Goal: Task Accomplishment & Management: Complete application form

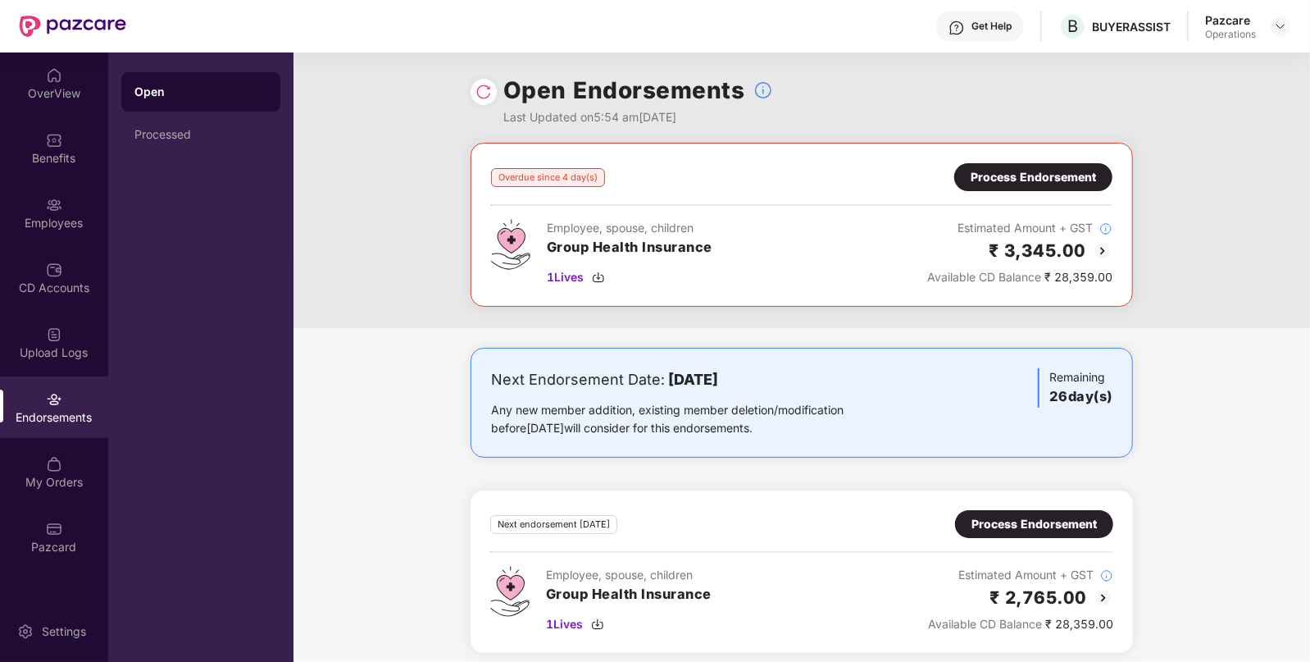
click at [1033, 169] on div "Process Endorsement" at bounding box center [1033, 177] width 125 height 18
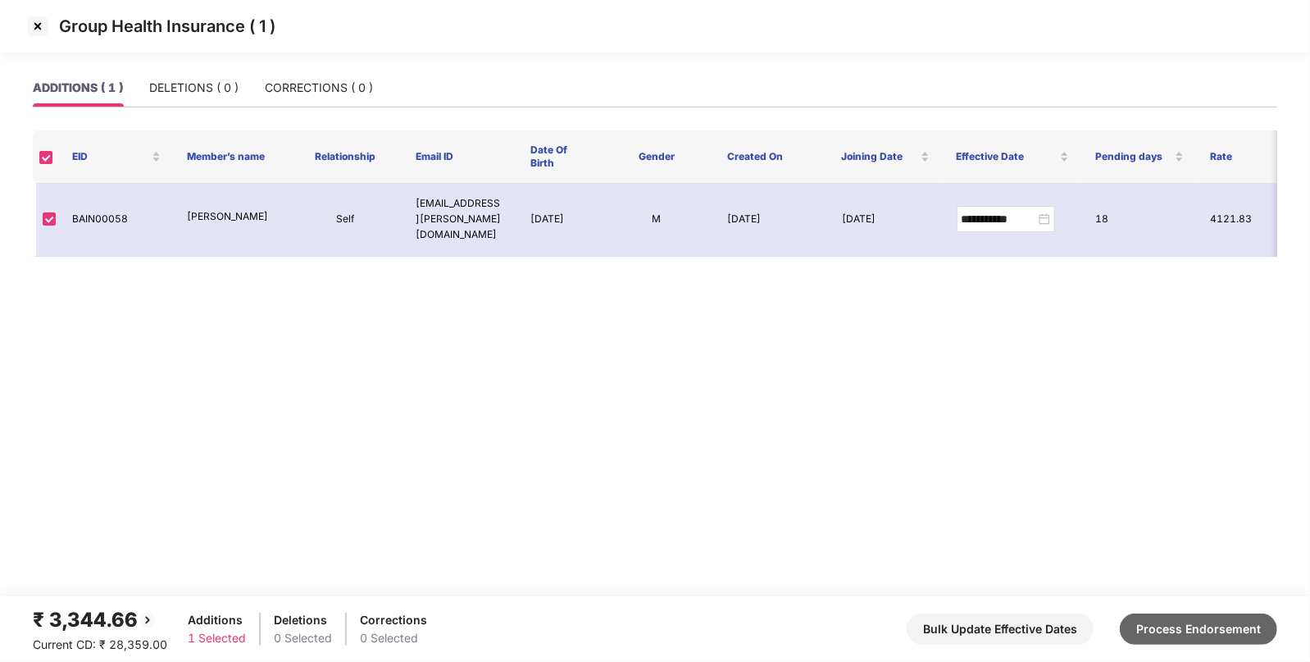
click at [1201, 624] on button "Process Endorsement" at bounding box center [1198, 628] width 157 height 31
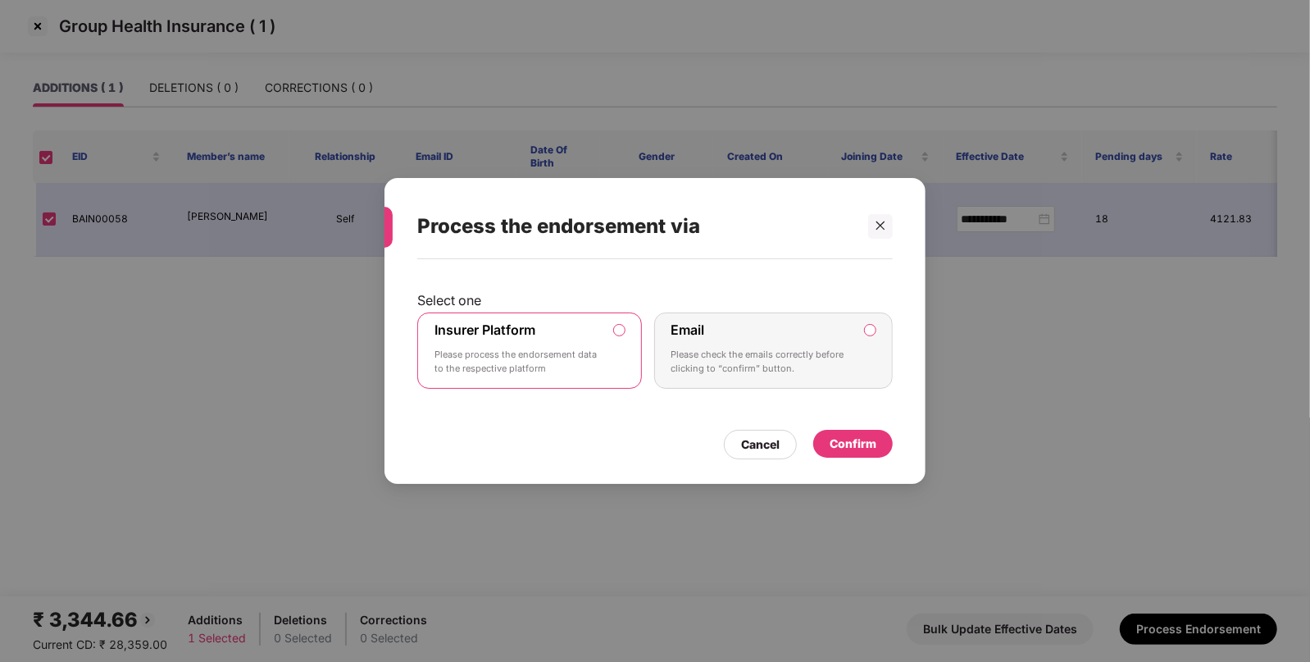
click at [507, 335] on label "Insurer Platform" at bounding box center [484, 329] width 101 height 16
click at [865, 439] on div "Confirm" at bounding box center [853, 443] width 47 height 18
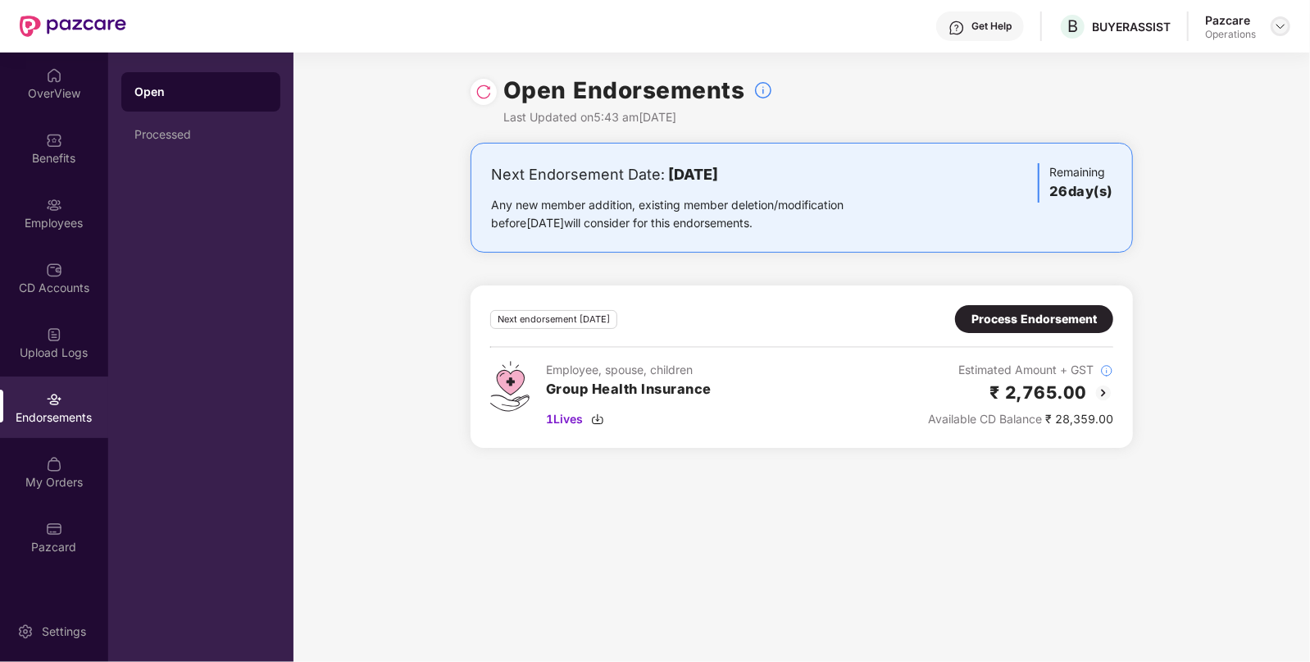
click at [1281, 28] on img at bounding box center [1280, 26] width 13 height 13
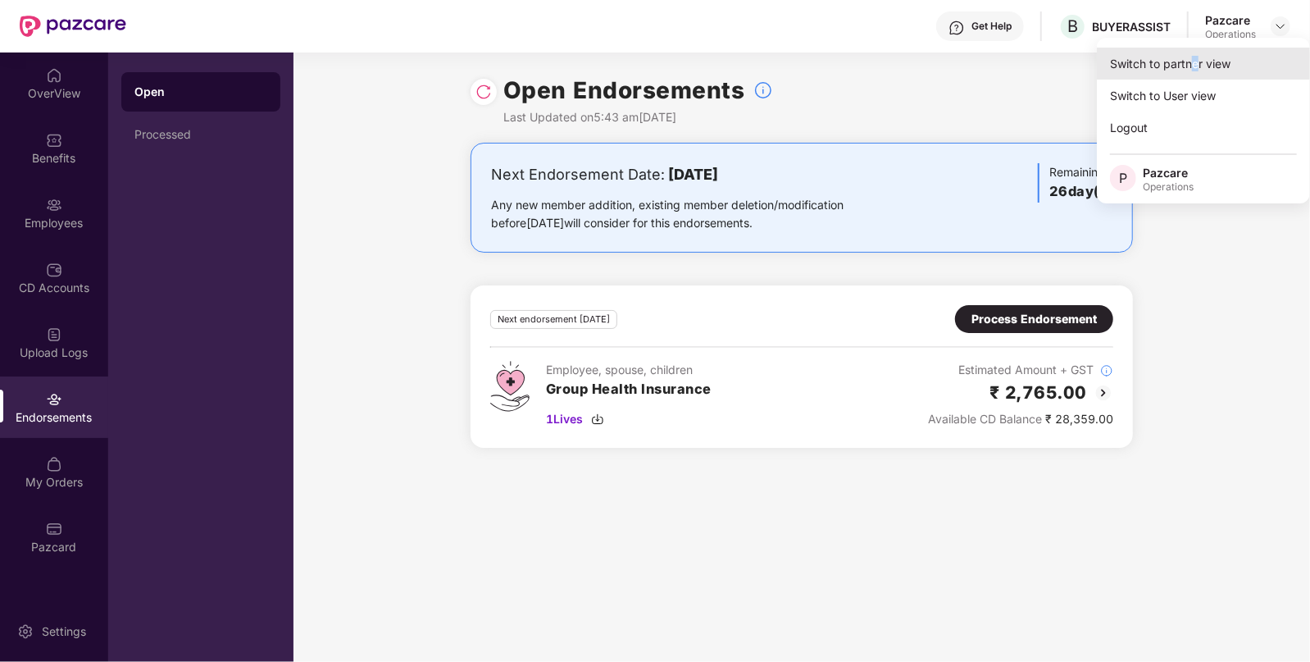
click at [1197, 74] on div "Switch to partner view" at bounding box center [1203, 64] width 213 height 32
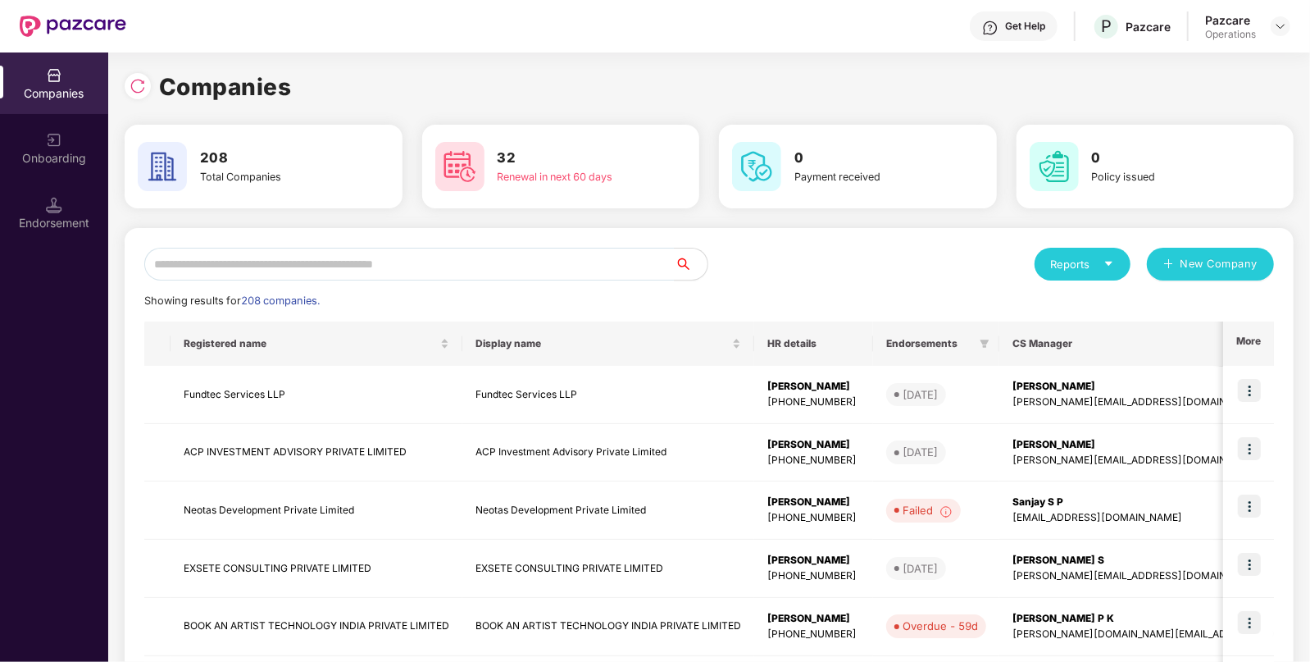
click at [336, 284] on div "Reports New Company Showing results for 208 companies. Registered name Display …" at bounding box center [709, 626] width 1130 height 757
click at [342, 271] on input "text" at bounding box center [409, 264] width 530 height 33
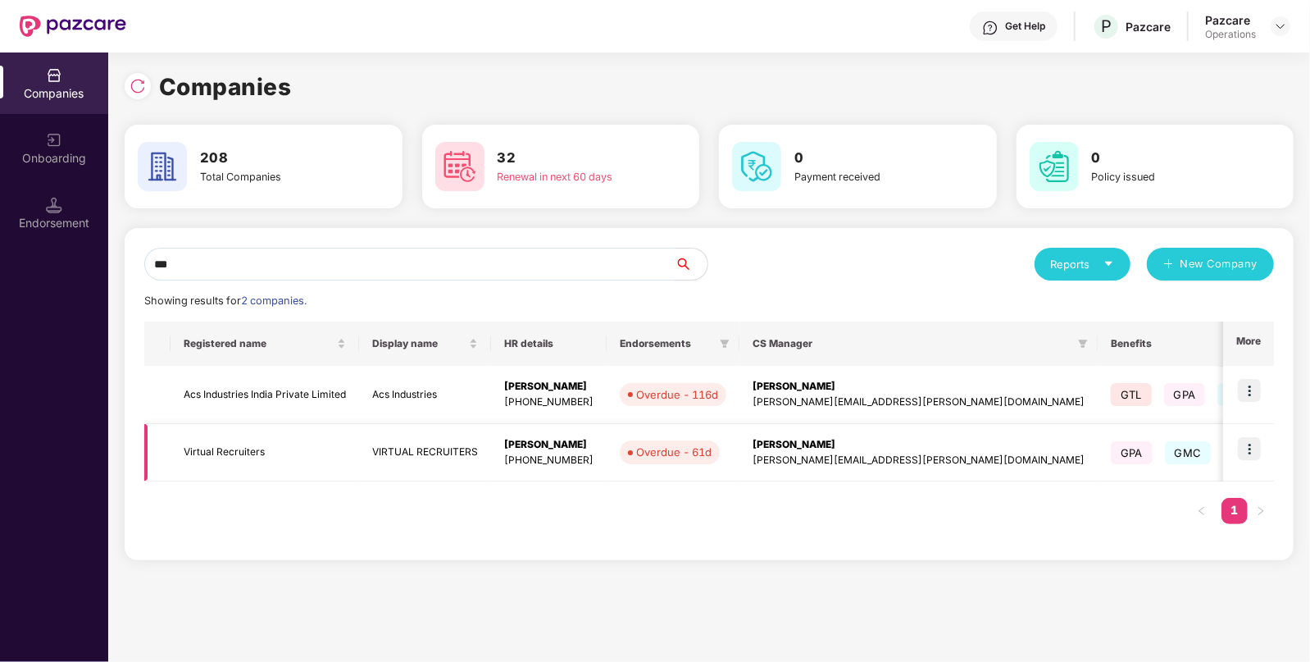
type input "***"
click at [237, 460] on td "Virtual Recruiters" at bounding box center [265, 453] width 189 height 58
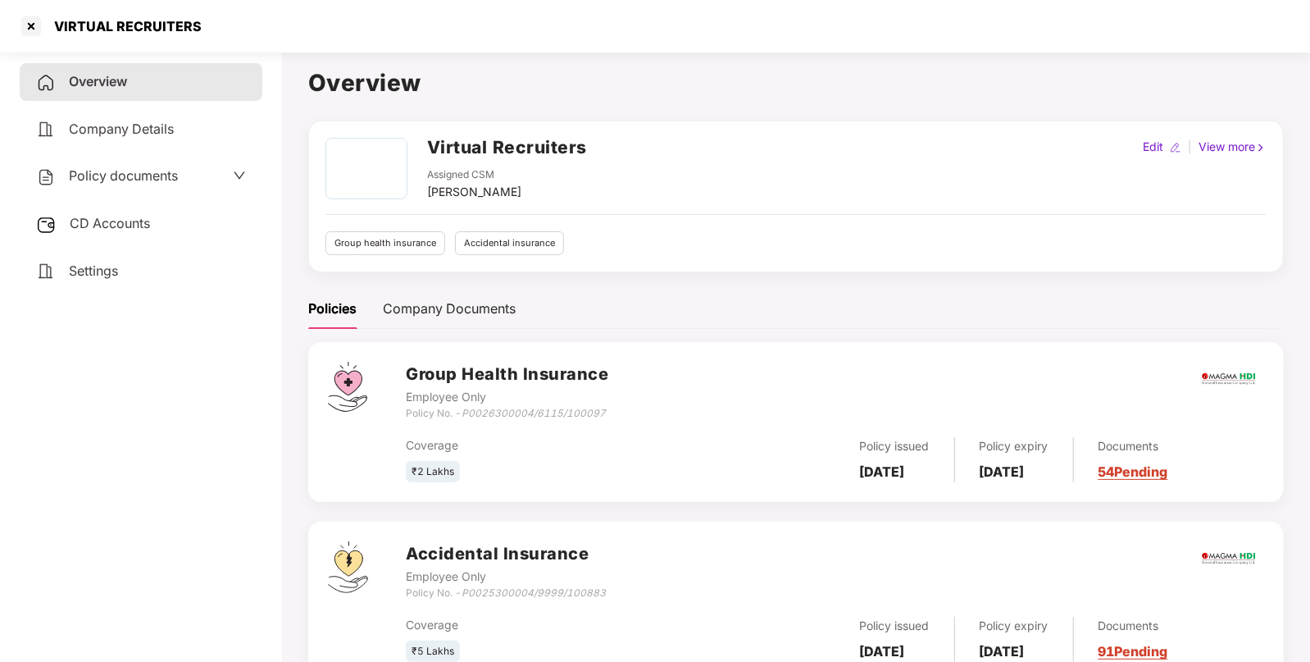
click at [211, 180] on div "Policy documents" at bounding box center [141, 176] width 210 height 21
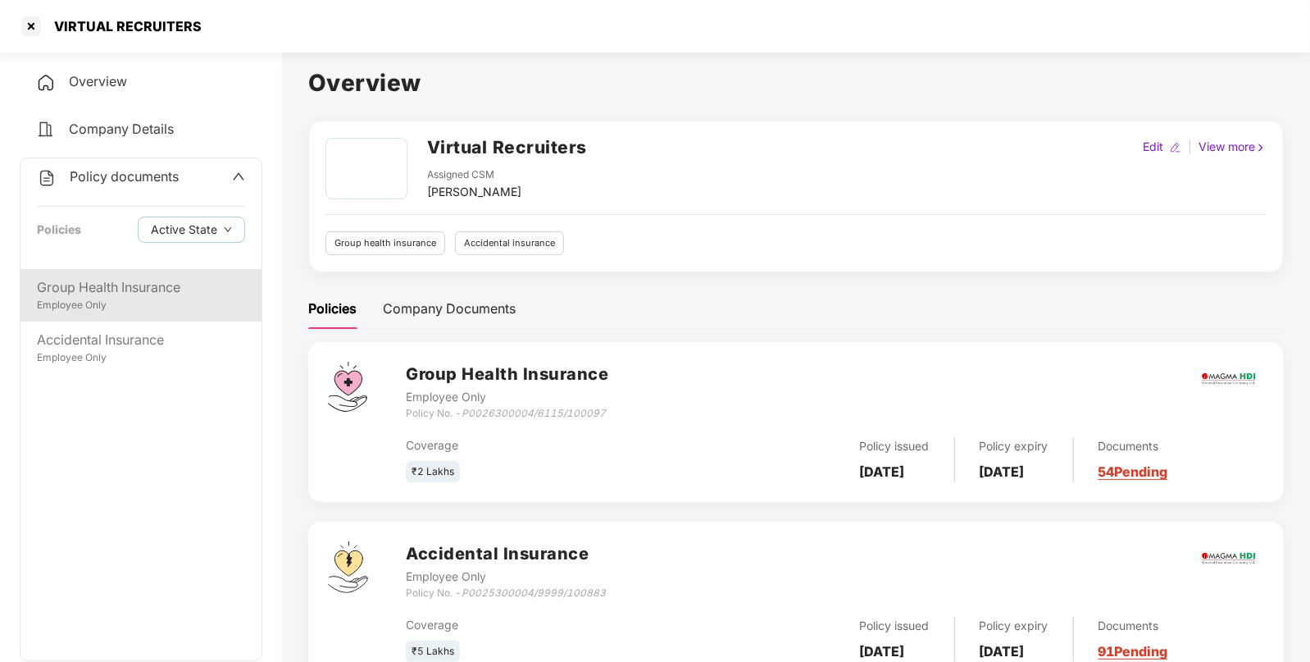
click at [170, 282] on div "Group Health Insurance" at bounding box center [141, 287] width 208 height 20
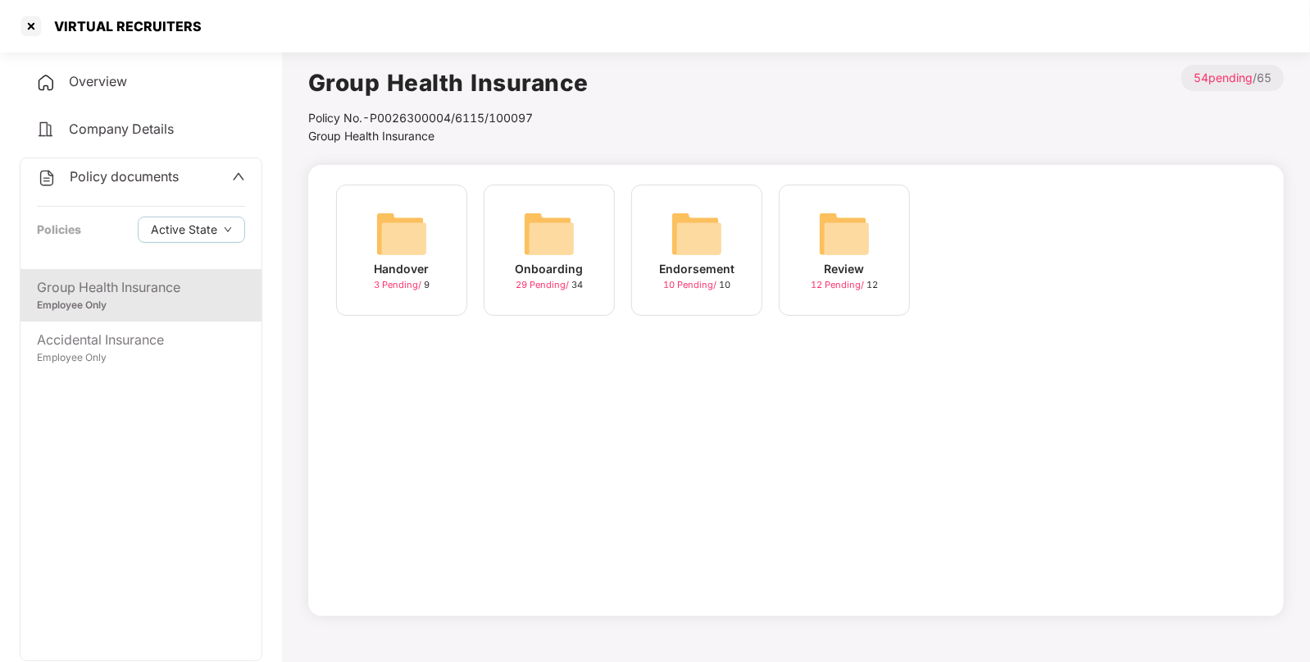
click at [558, 217] on img at bounding box center [549, 233] width 52 height 52
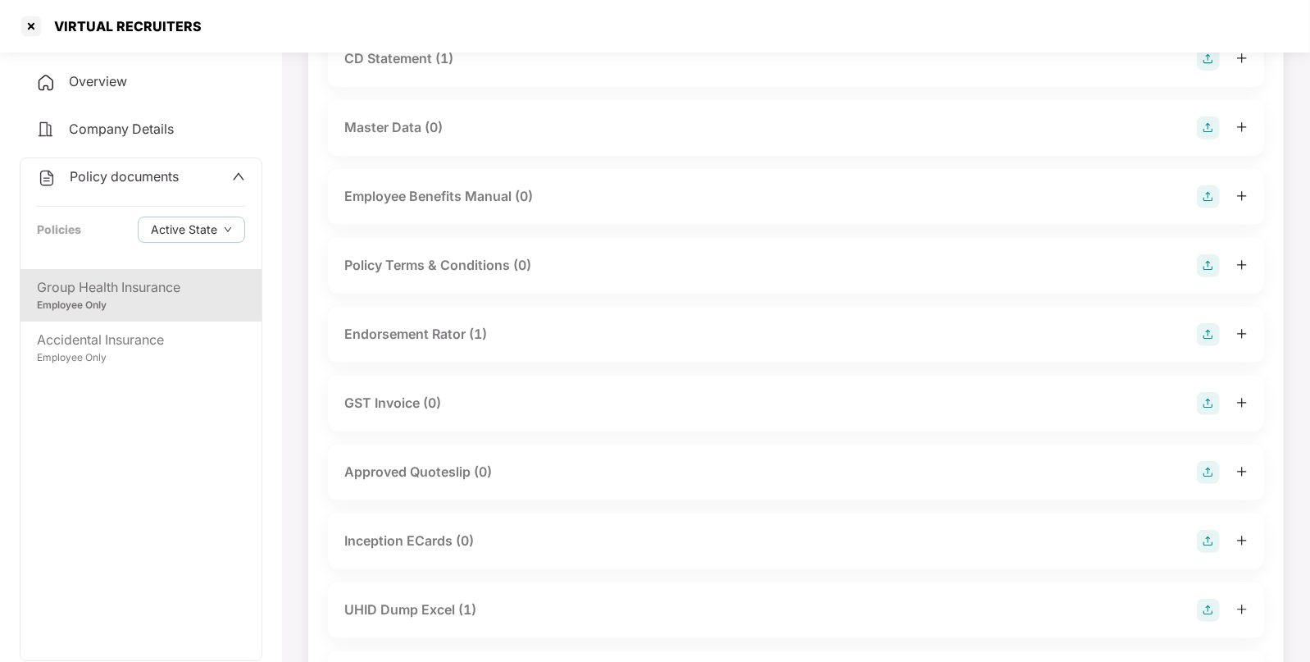
scroll to position [292, 0]
click at [1111, 328] on div "Endorsement Rator (1)" at bounding box center [795, 333] width 903 height 23
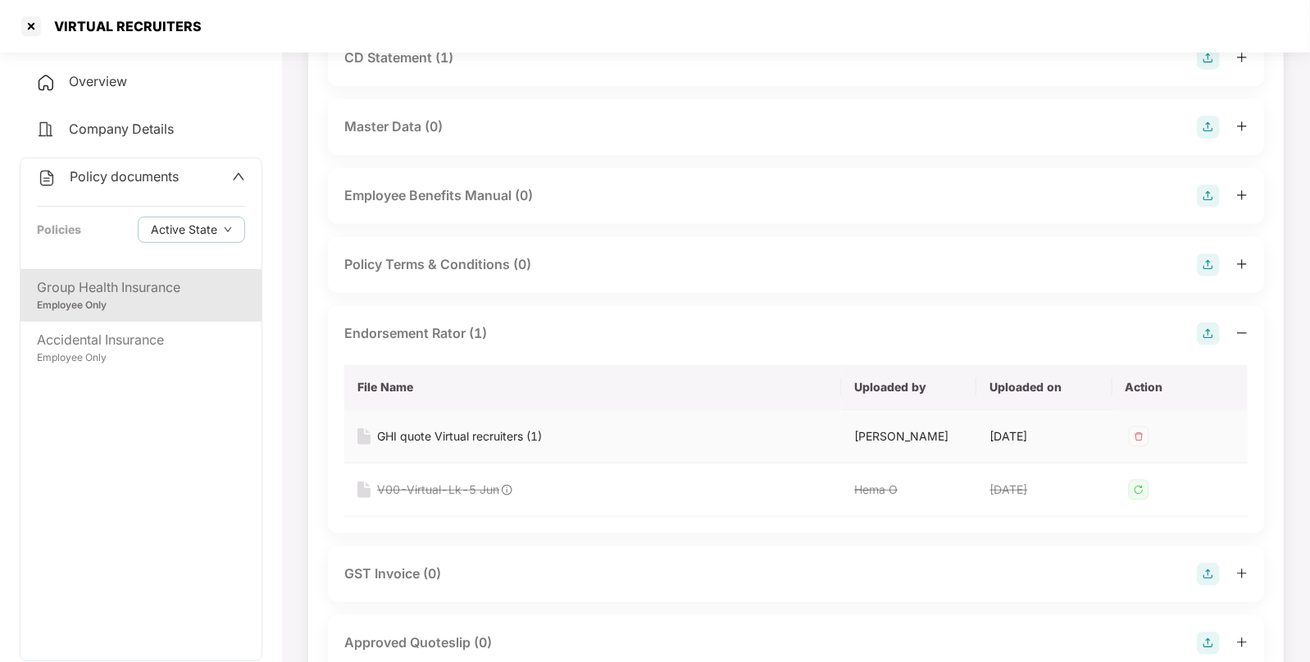
click at [471, 439] on div "GHI quote Virtual recruiters (1)" at bounding box center [459, 436] width 165 height 18
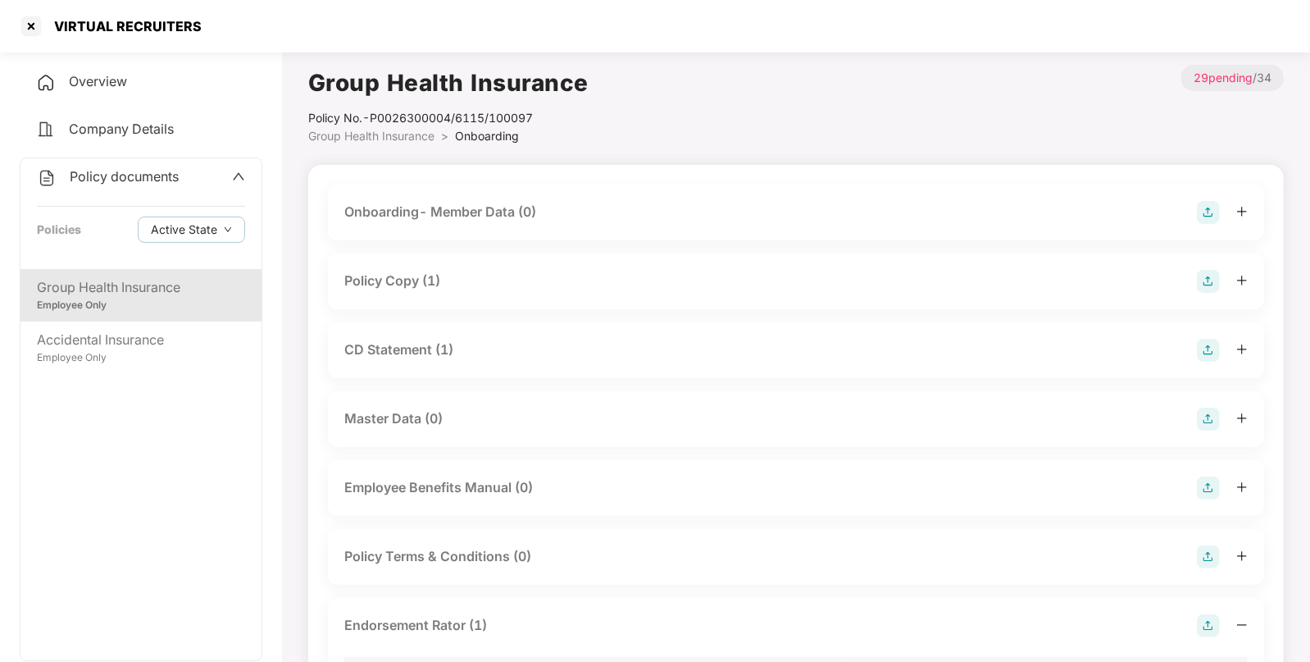
click at [75, 33] on div "VIRTUAL RECRUITERS" at bounding box center [122, 26] width 157 height 16
copy div "VIRTUAL"
click at [29, 30] on div at bounding box center [31, 26] width 26 height 26
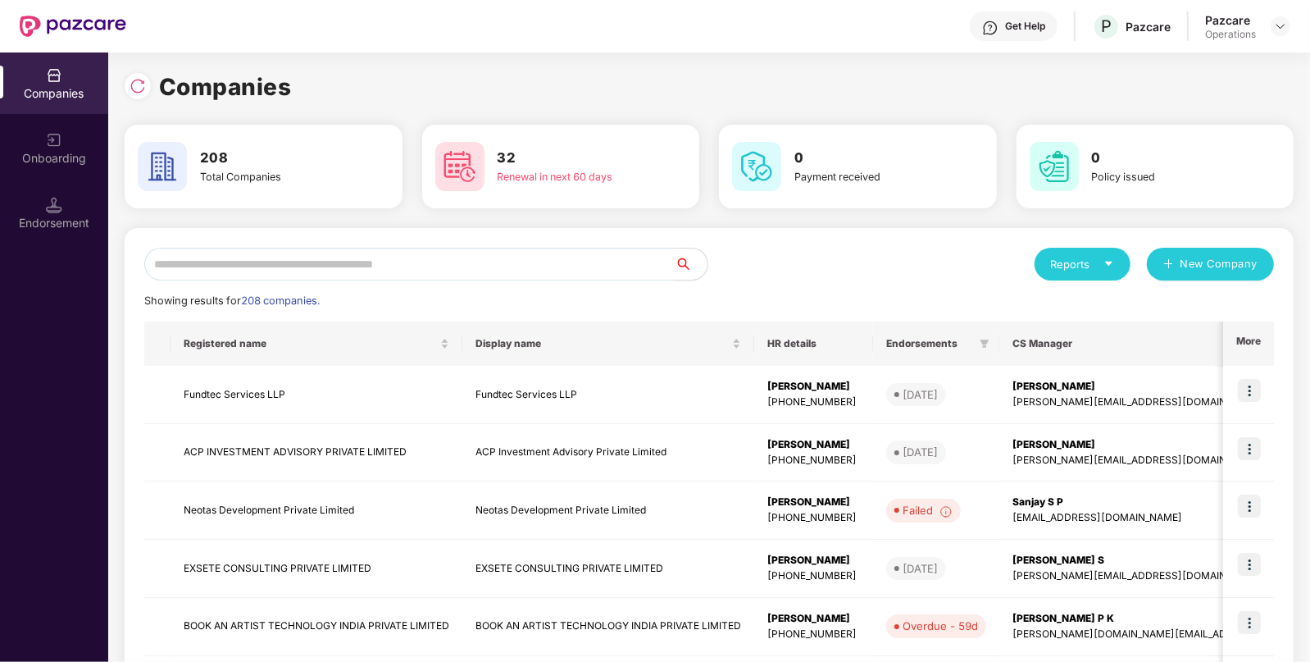
click at [227, 263] on input "text" at bounding box center [409, 264] width 530 height 33
paste input "*******"
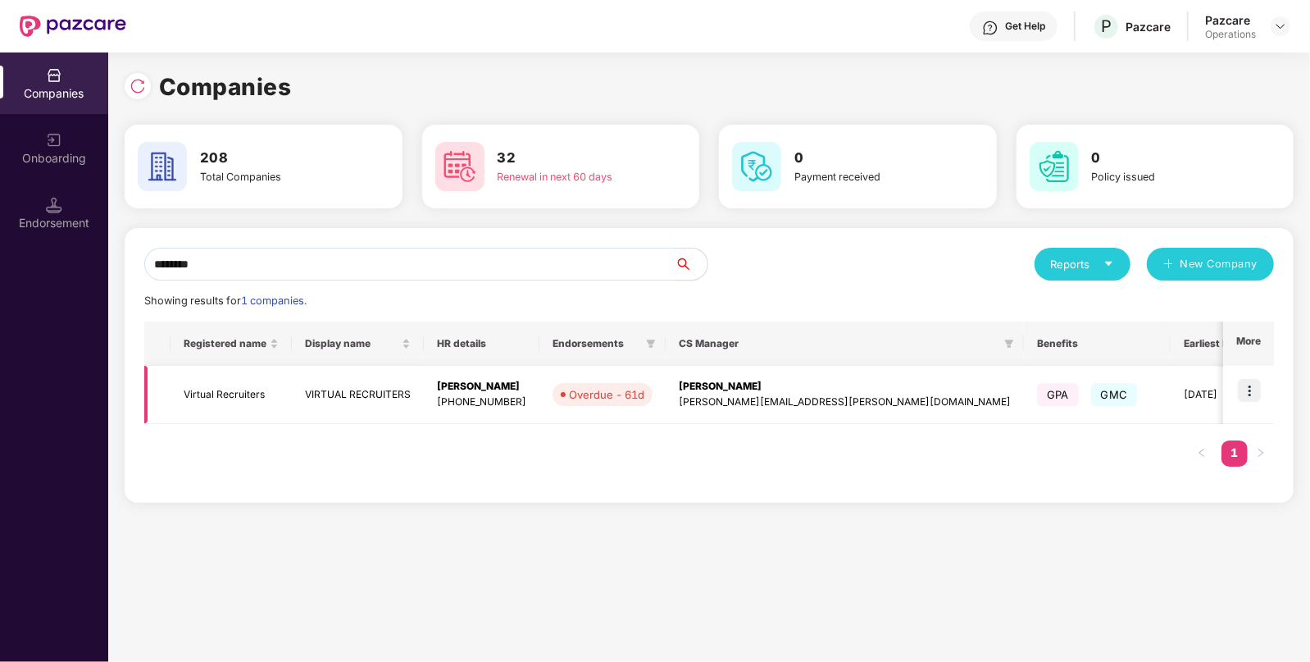
type input "*******"
click at [1252, 397] on img at bounding box center [1249, 390] width 23 height 23
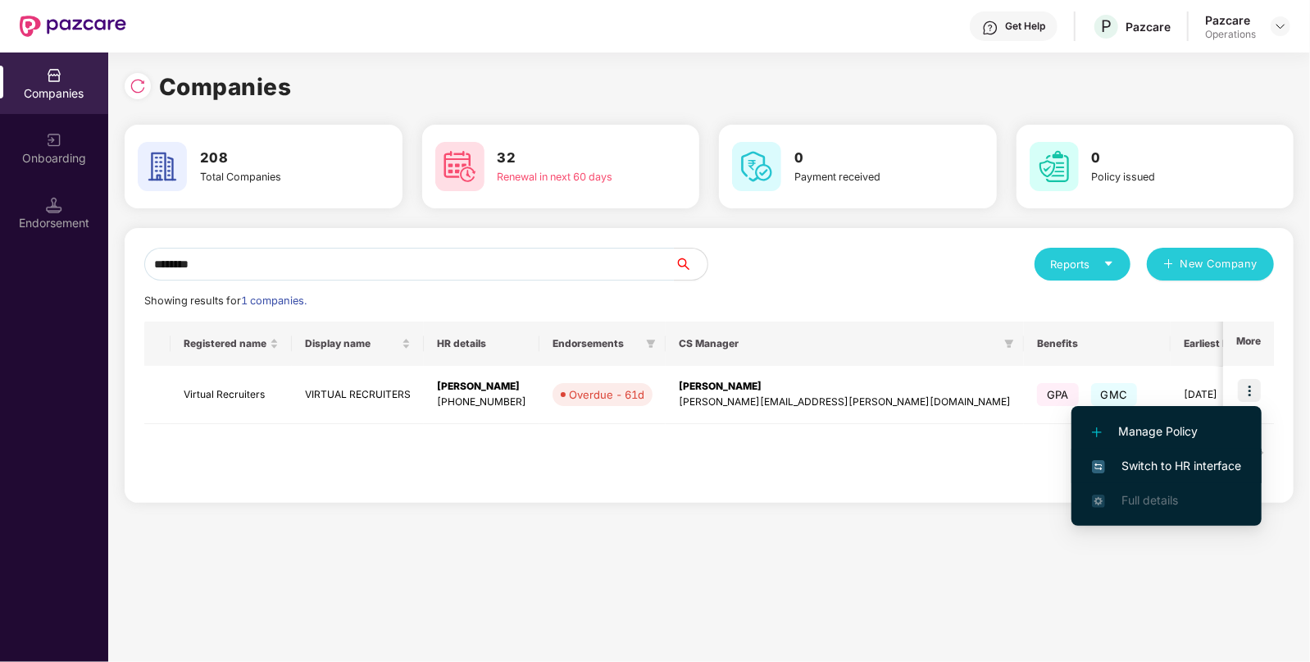
click at [1154, 480] on li "Switch to HR interface" at bounding box center [1166, 465] width 190 height 34
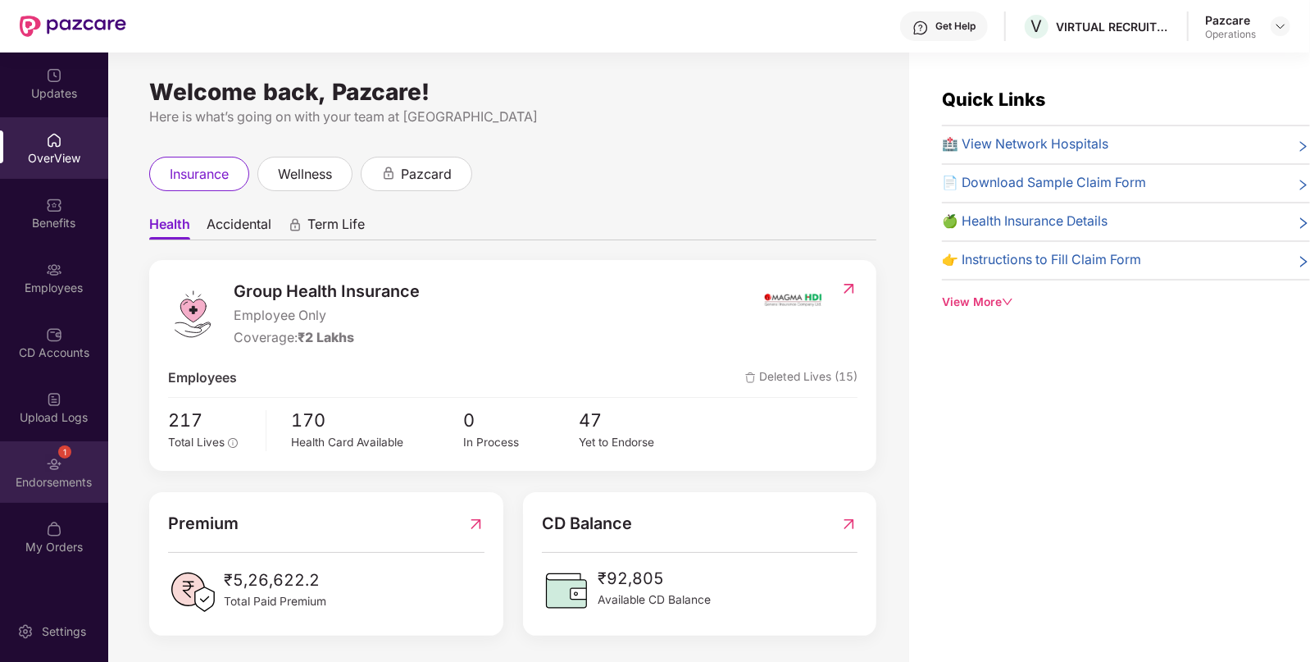
click at [82, 480] on div "Endorsements" at bounding box center [54, 482] width 108 height 16
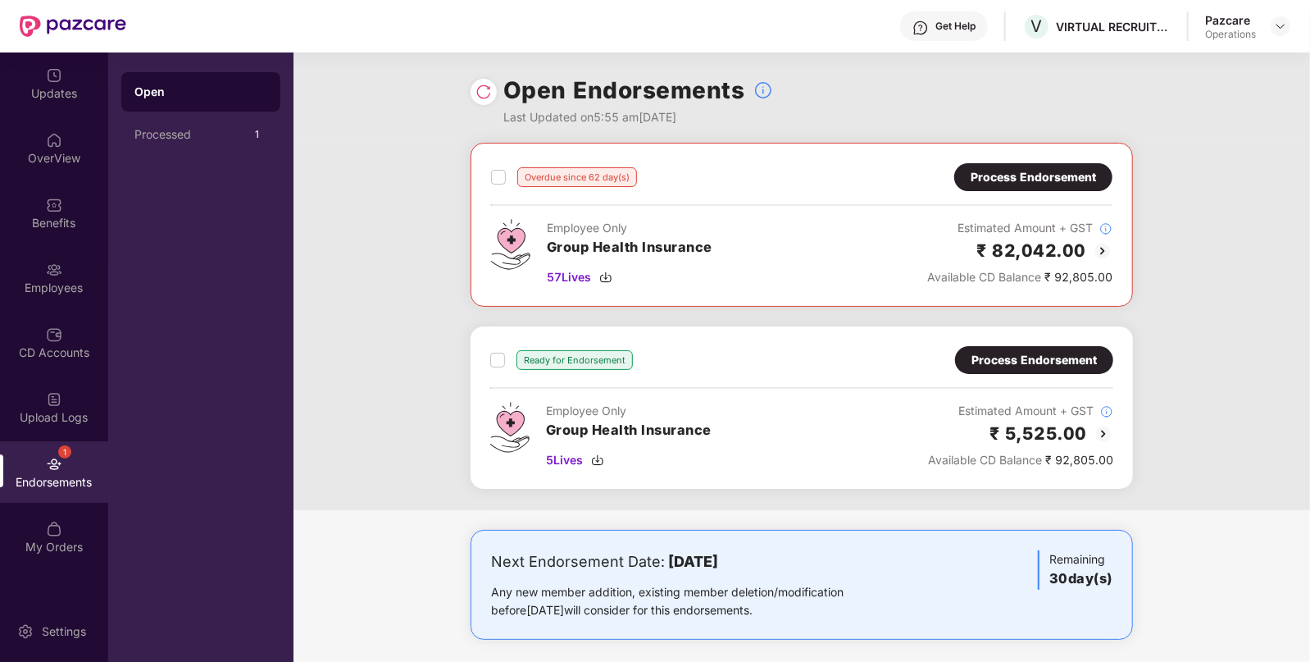
scroll to position [8, 0]
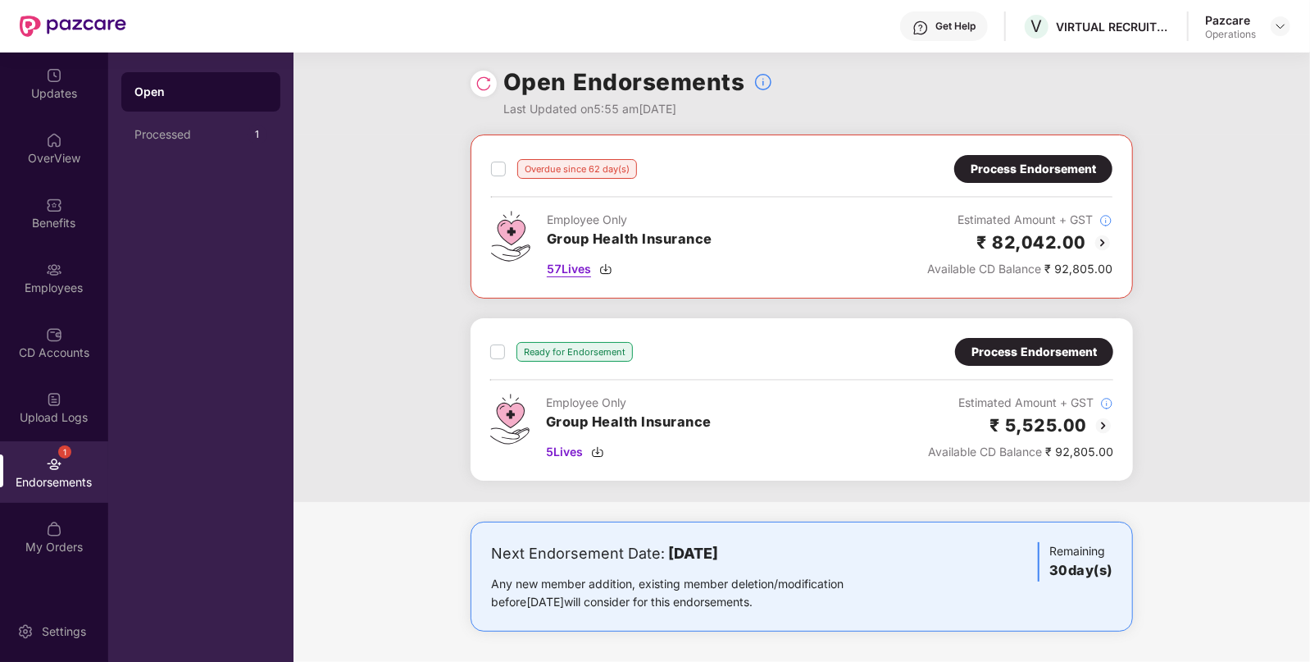
click at [574, 266] on span "57 Lives" at bounding box center [569, 269] width 44 height 18
click at [571, 447] on span "5 Lives" at bounding box center [564, 452] width 37 height 18
click at [1020, 177] on div "Process Endorsement" at bounding box center [1033, 169] width 158 height 28
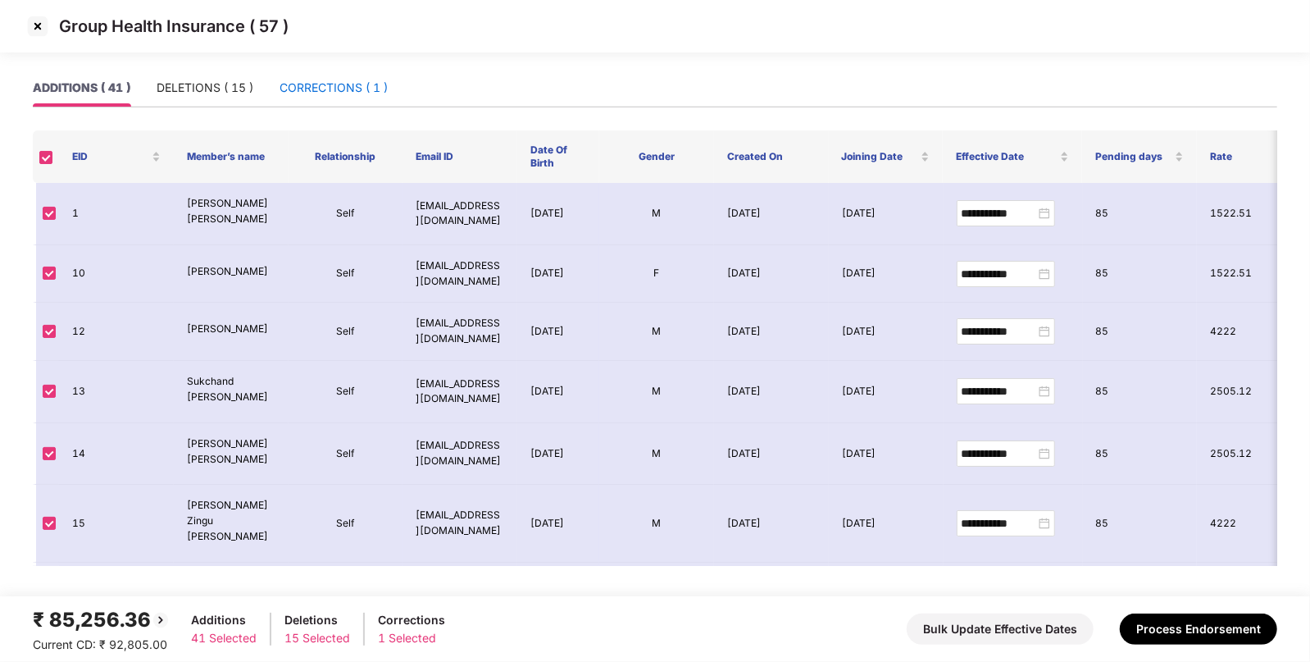
click at [385, 95] on div "CORRECTIONS ( 1 )" at bounding box center [334, 88] width 108 height 18
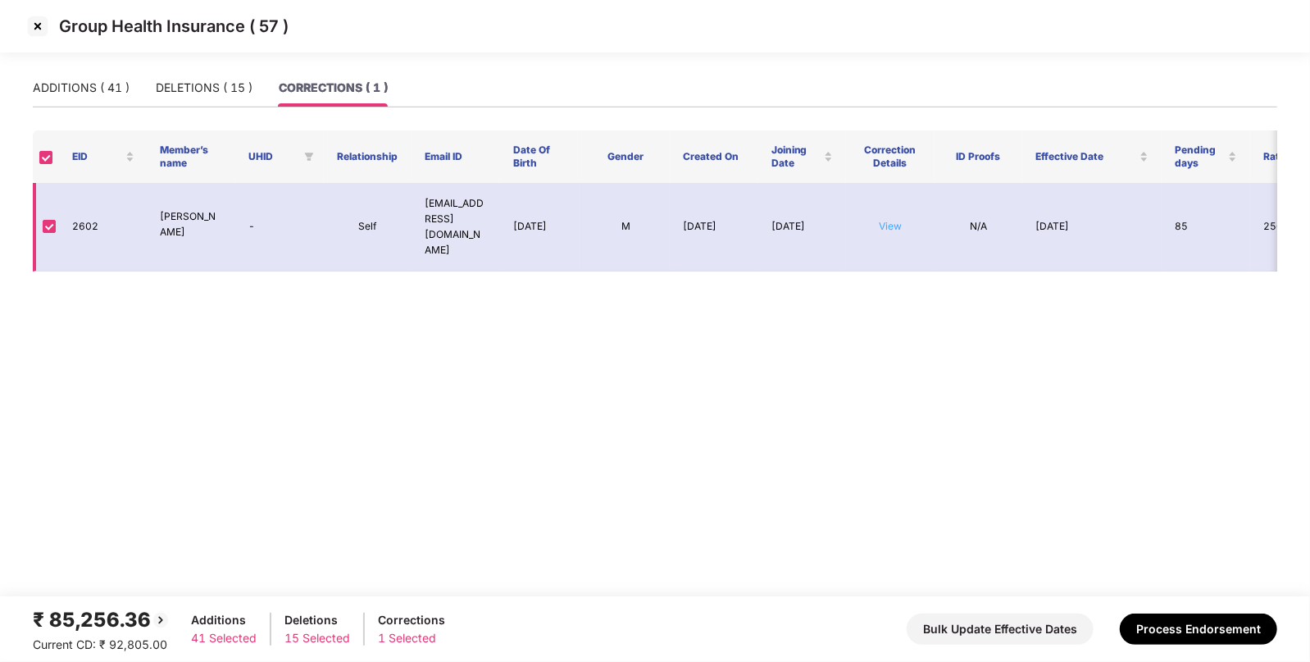
click at [881, 225] on link "View" at bounding box center [890, 226] width 23 height 12
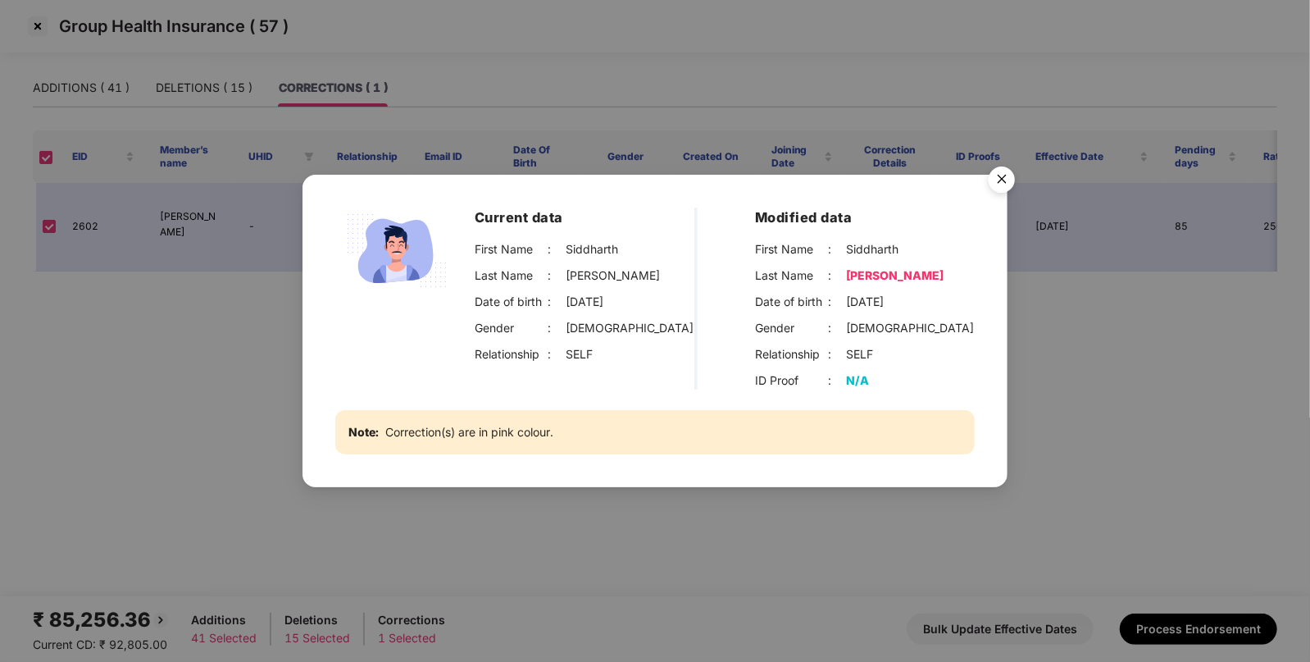
click at [1010, 184] on img "Close" at bounding box center [1002, 182] width 46 height 46
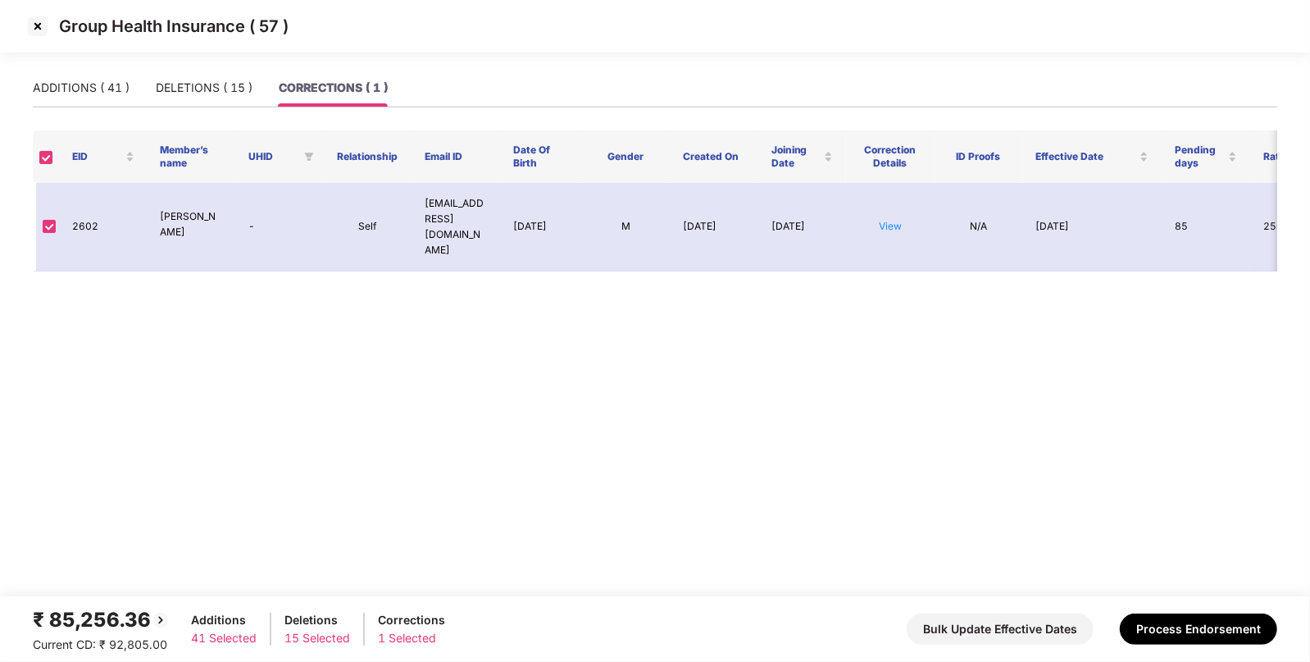
click at [41, 21] on img at bounding box center [38, 26] width 26 height 26
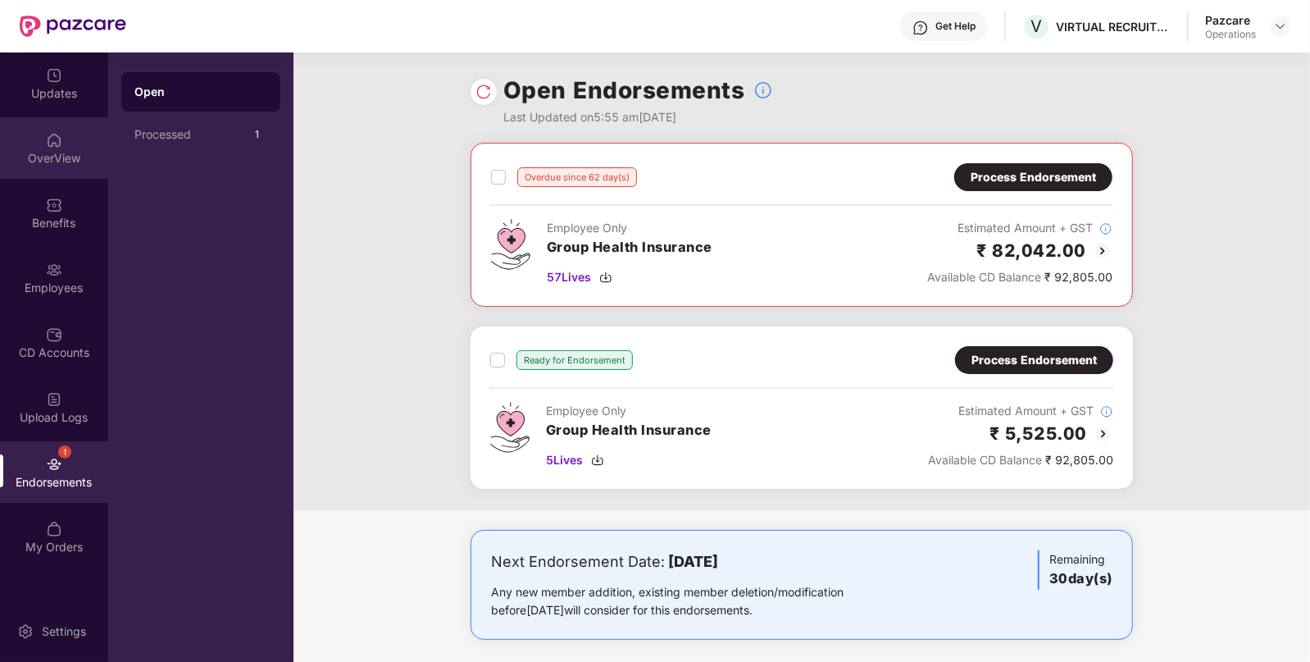
click at [31, 175] on div "OverView" at bounding box center [54, 147] width 108 height 61
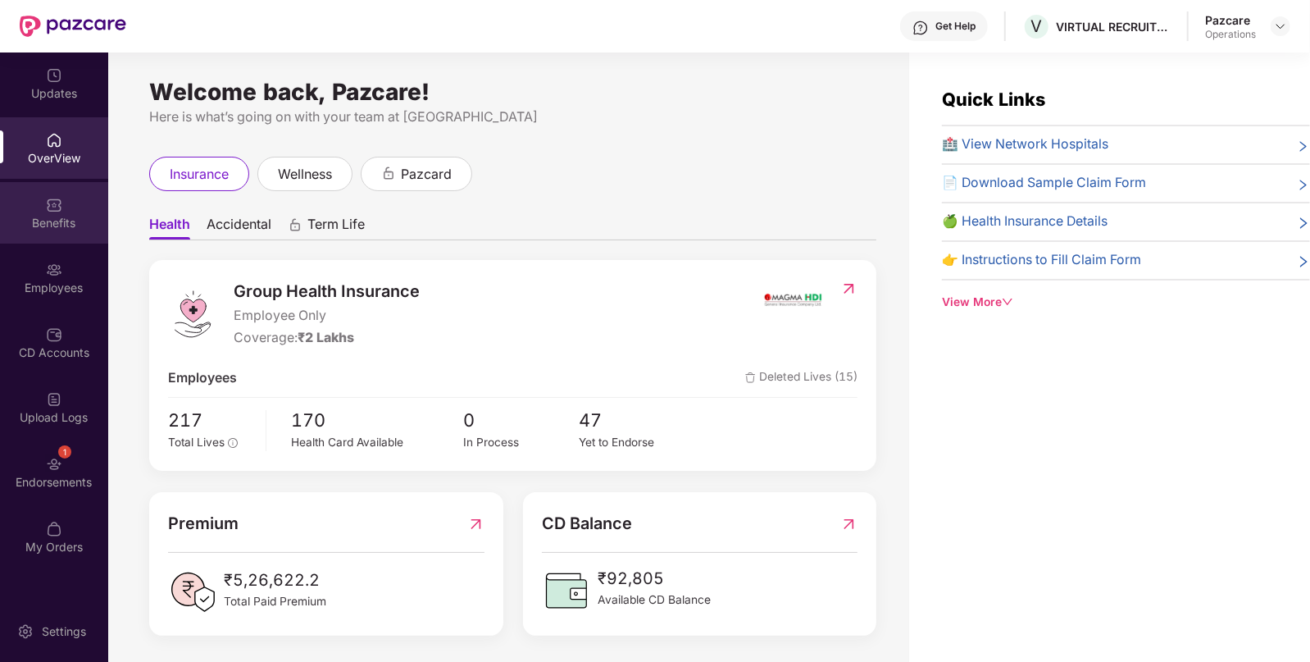
click at [74, 189] on div "Benefits" at bounding box center [54, 212] width 108 height 61
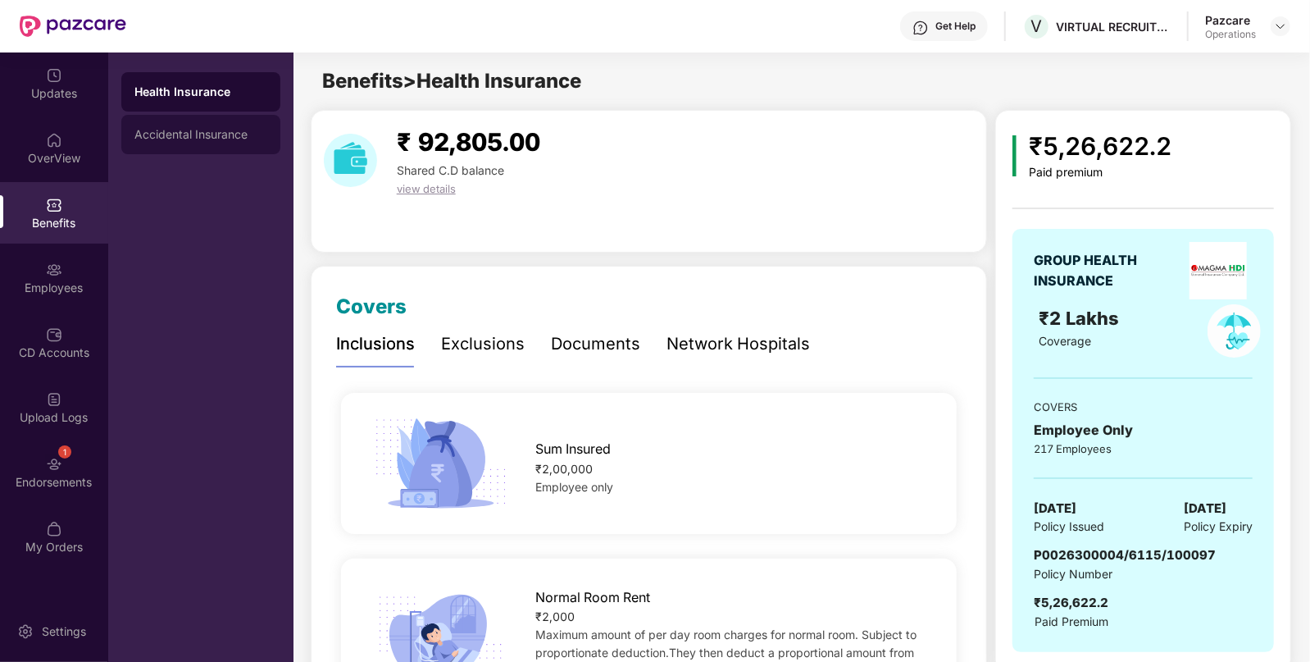
click at [164, 151] on div "Accidental Insurance" at bounding box center [200, 134] width 159 height 39
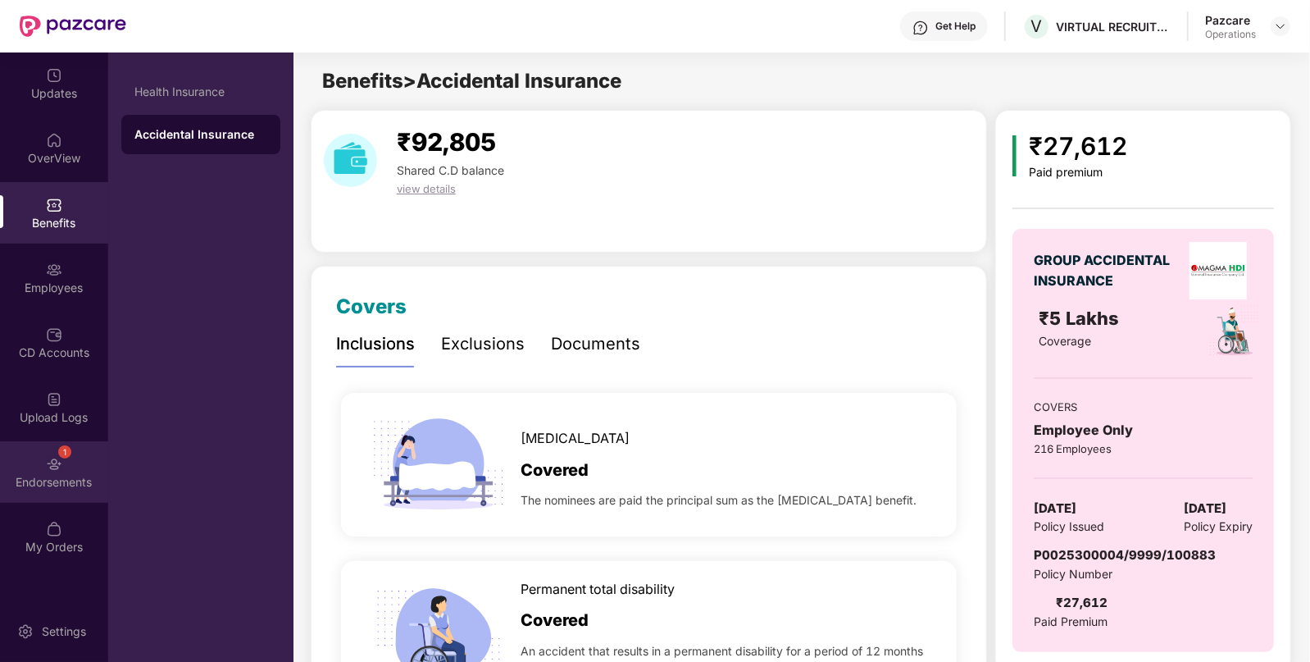
click at [69, 448] on div "1" at bounding box center [64, 451] width 13 height 13
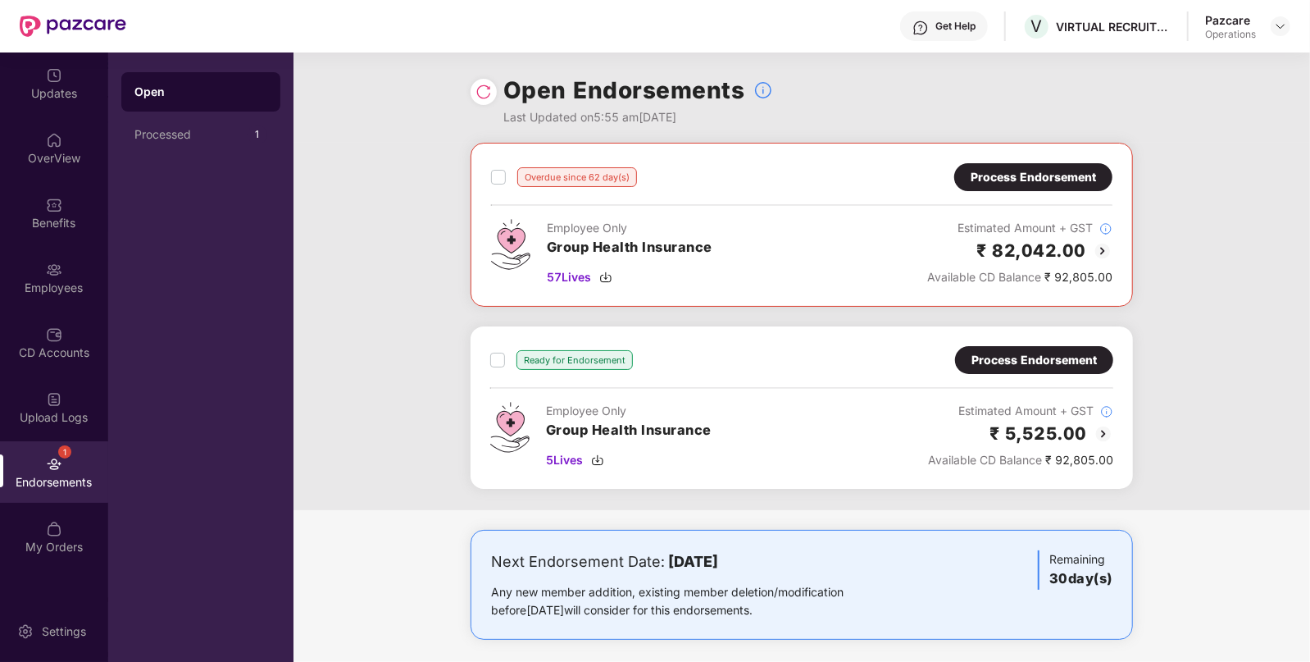
click at [1066, 186] on div "Process Endorsement" at bounding box center [1033, 177] width 158 height 28
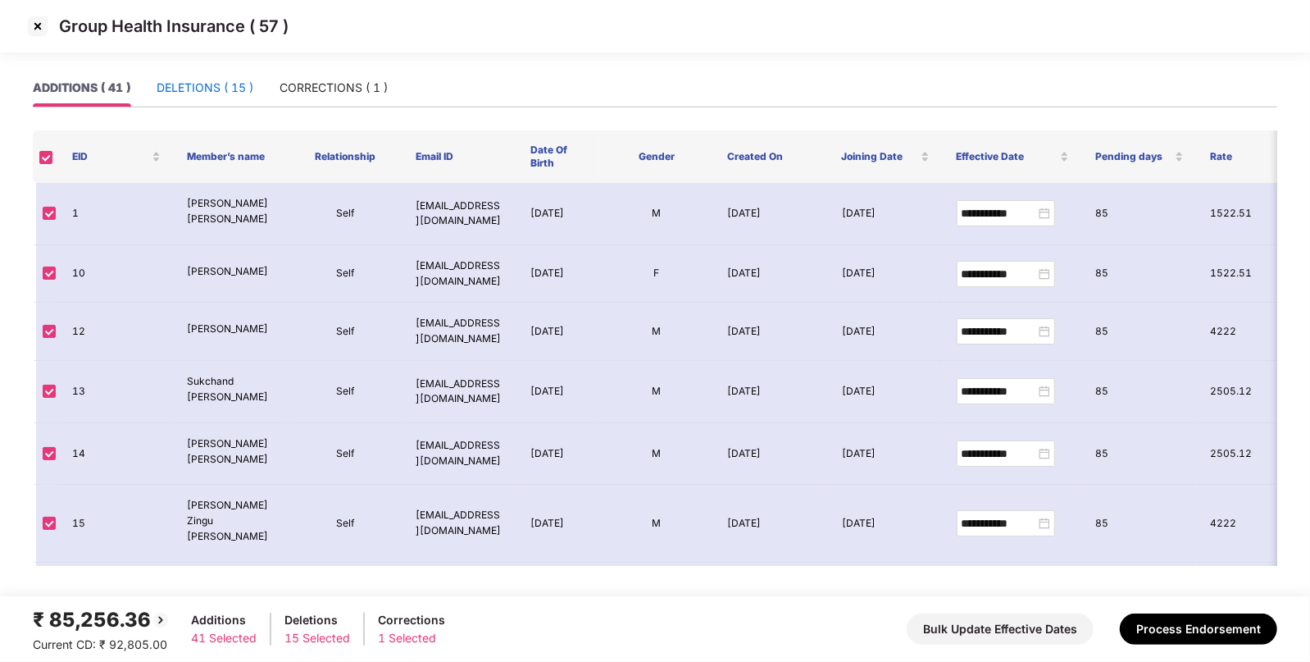
click at [189, 95] on div "DELETIONS ( 15 )" at bounding box center [205, 88] width 97 height 18
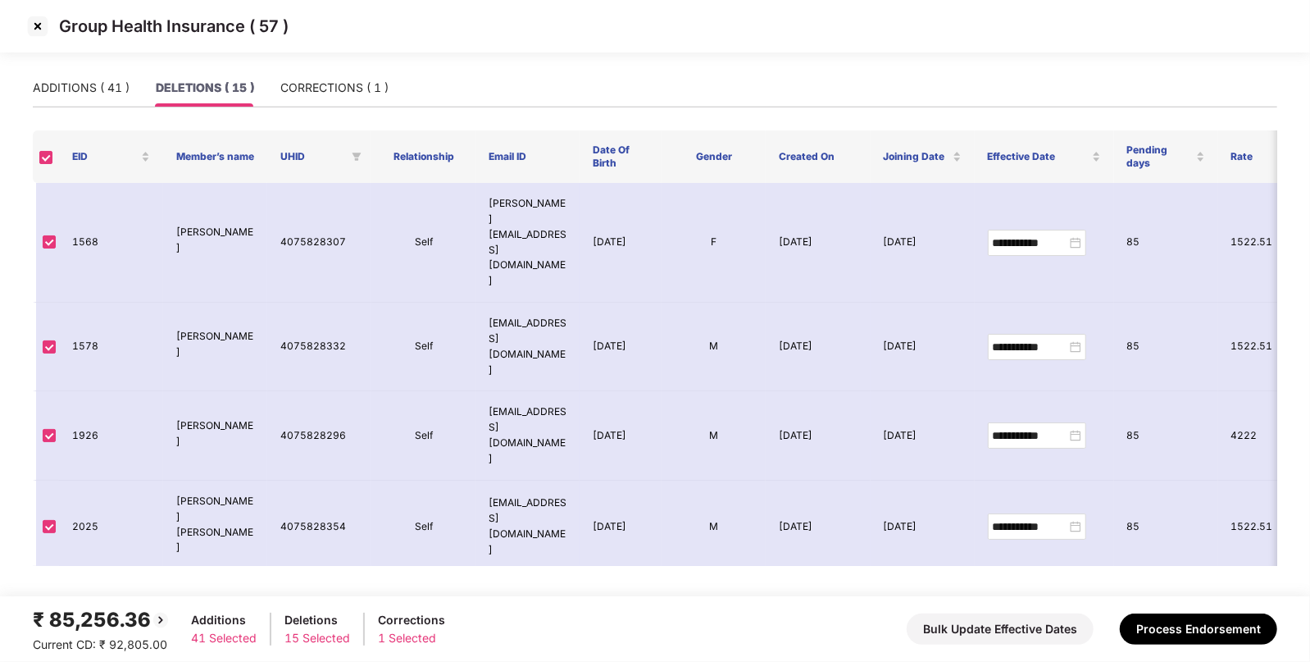
click at [39, 28] on img at bounding box center [38, 26] width 26 height 26
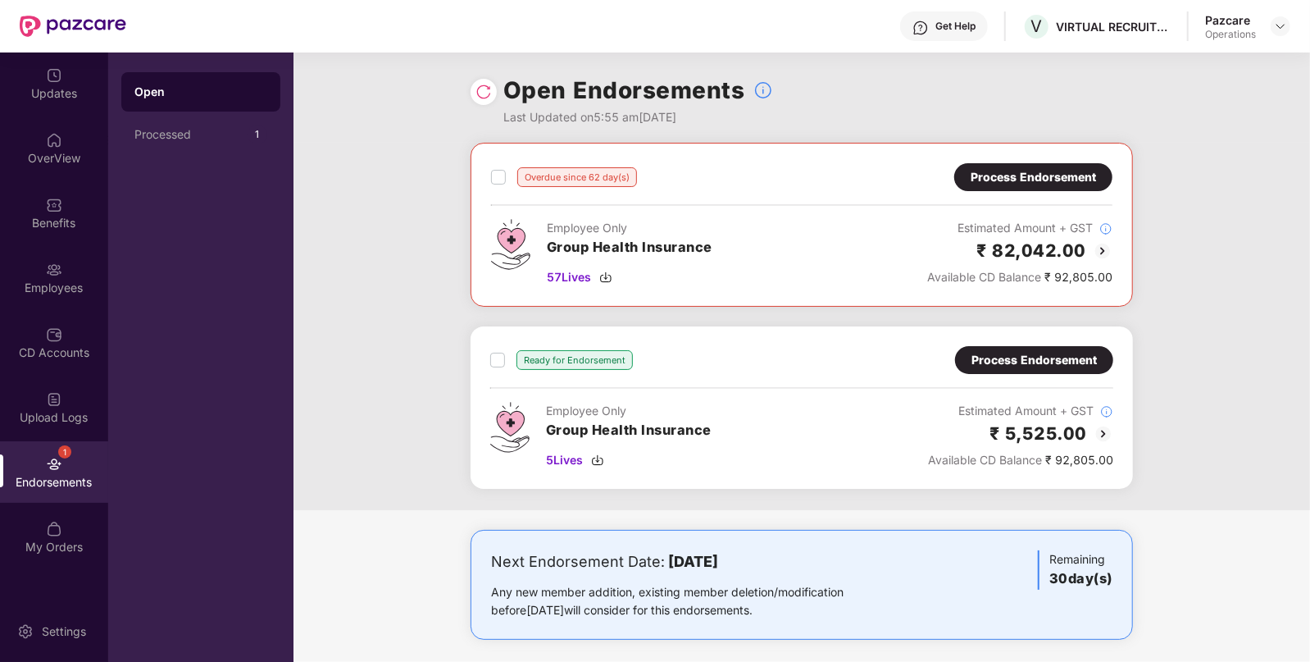
click at [1039, 353] on div "Process Endorsement" at bounding box center [1033, 360] width 125 height 18
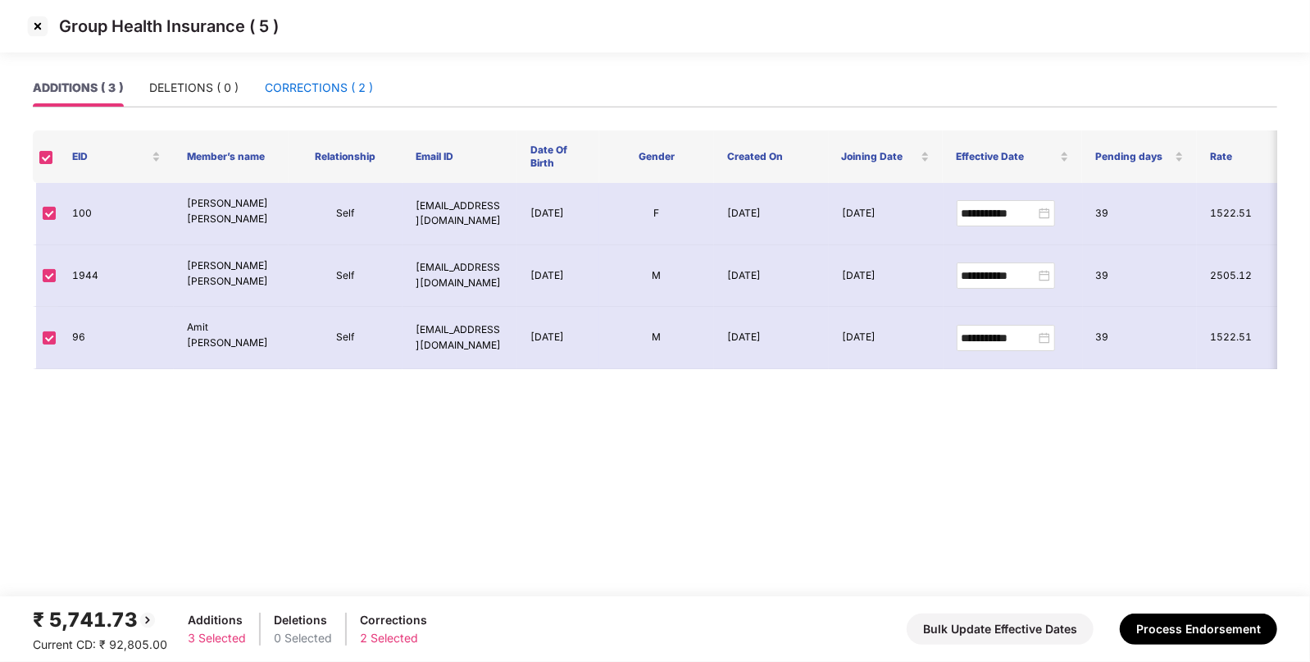
click at [316, 82] on div "CORRECTIONS ( 2 )" at bounding box center [319, 88] width 108 height 18
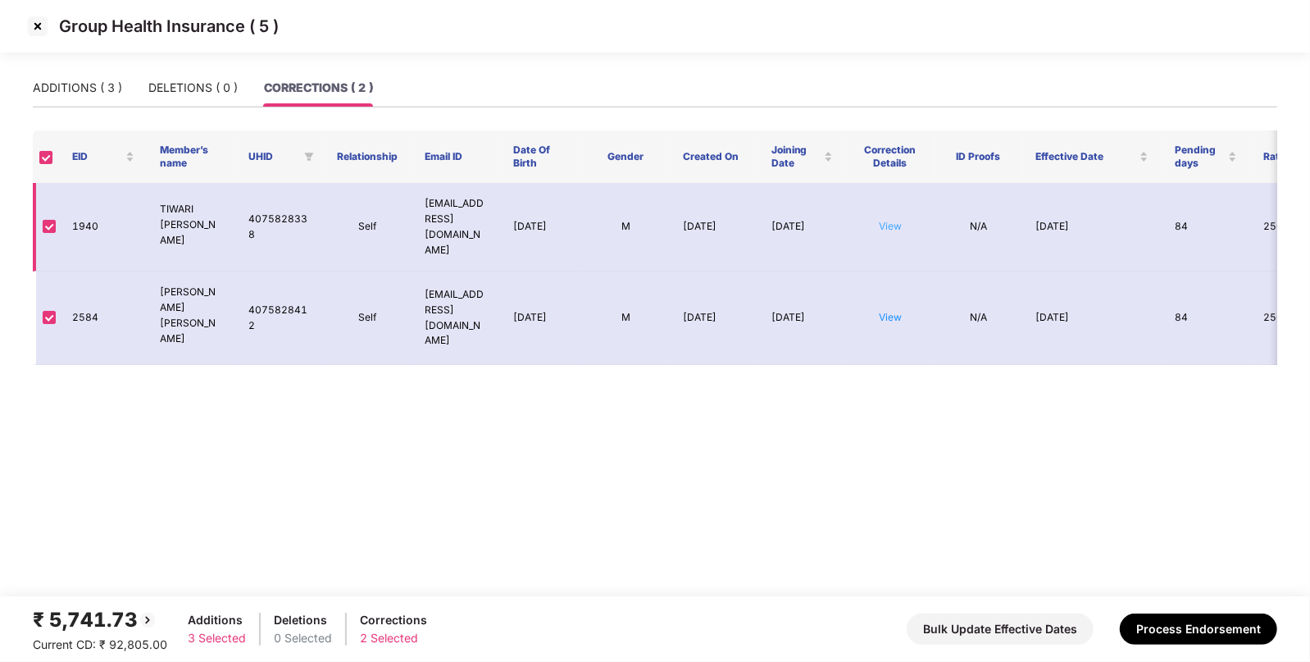
click at [891, 225] on link "View" at bounding box center [890, 226] width 23 height 12
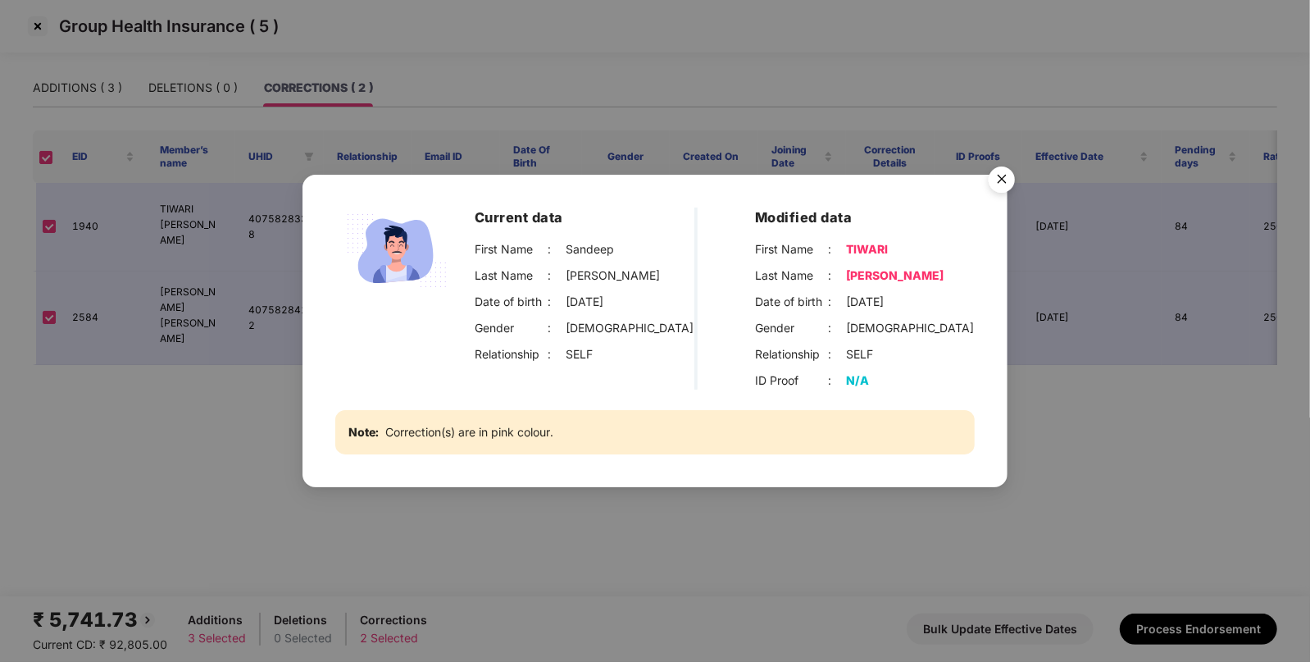
click at [1004, 189] on img "Close" at bounding box center [1002, 182] width 46 height 46
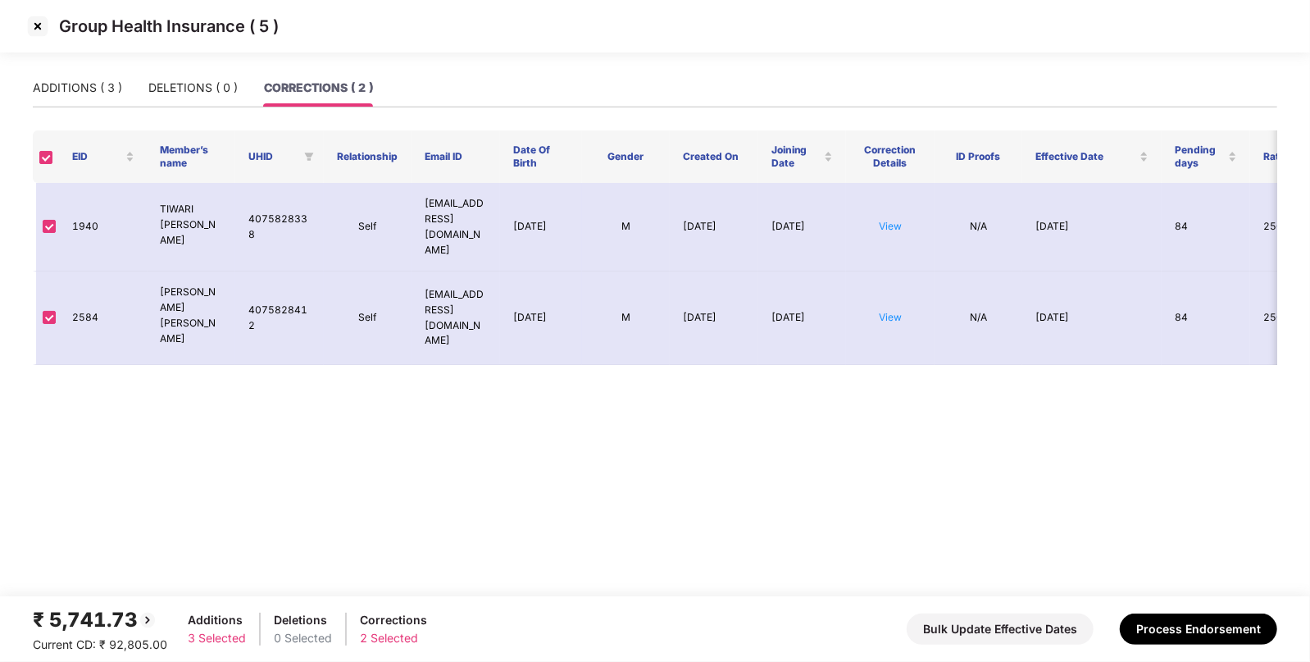
click at [888, 311] on link "View" at bounding box center [890, 317] width 23 height 12
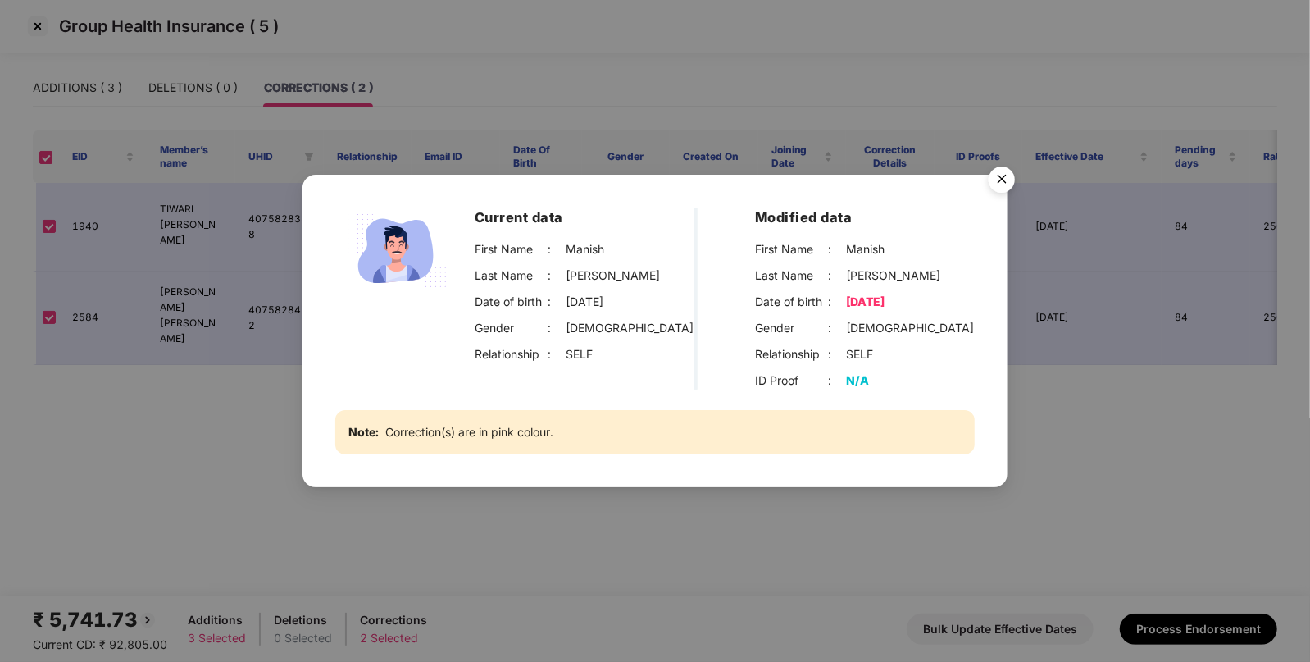
click at [1008, 176] on img "Close" at bounding box center [1002, 182] width 46 height 46
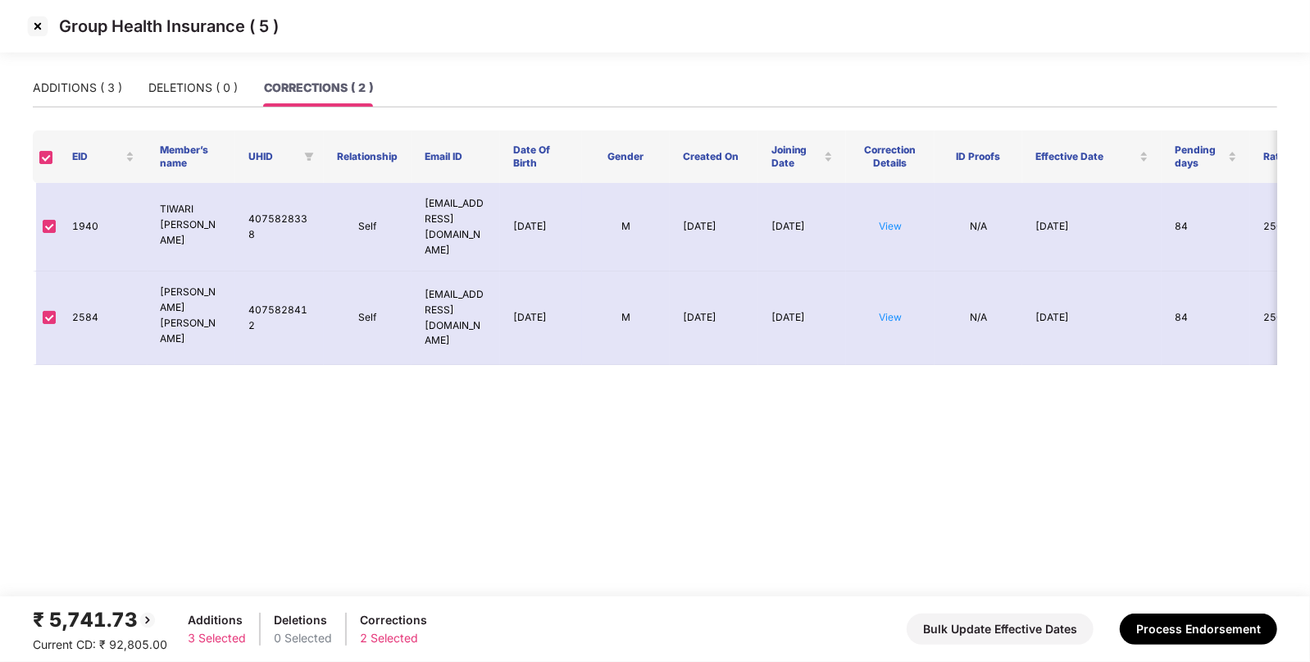
click at [36, 18] on img at bounding box center [38, 26] width 26 height 26
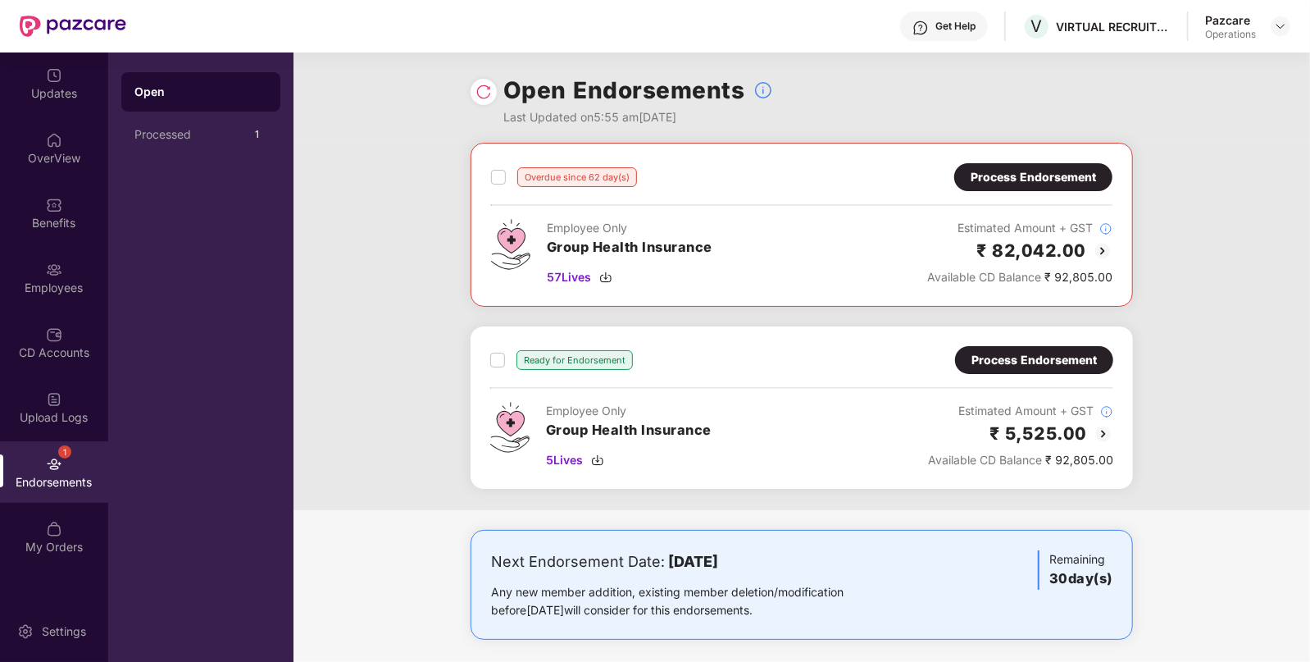
click at [1050, 178] on div "Process Endorsement" at bounding box center [1033, 177] width 125 height 18
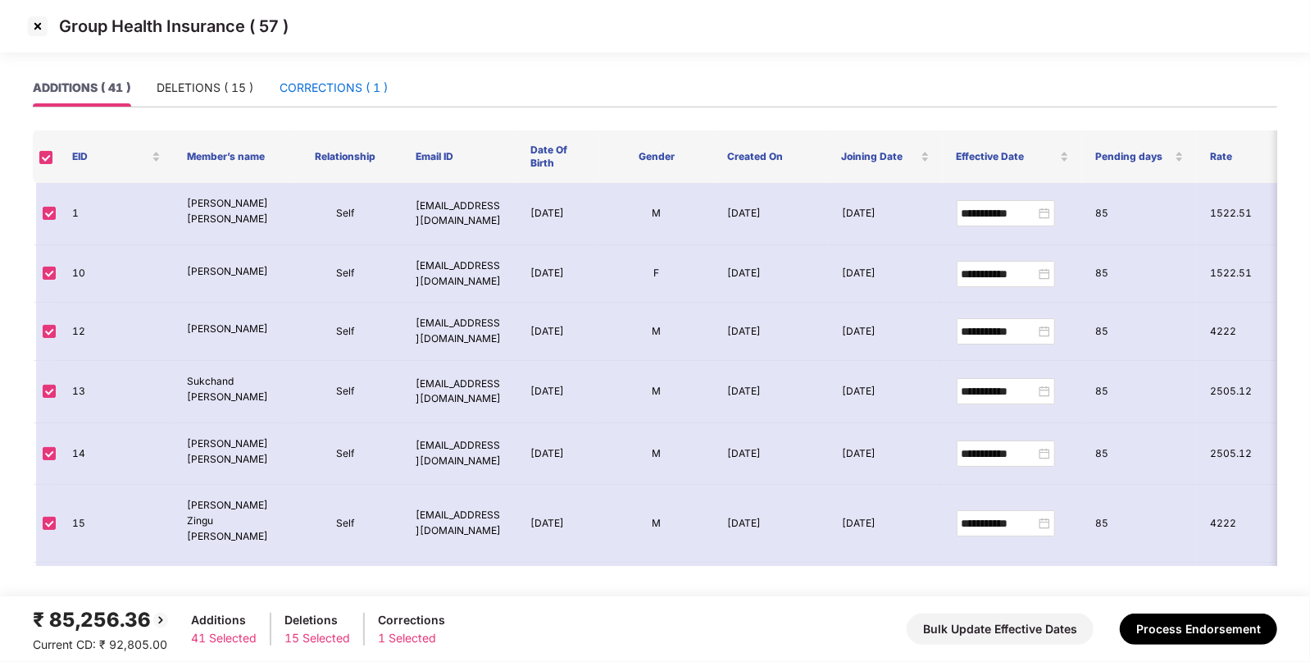
click at [361, 82] on div "CORRECTIONS ( 1 )" at bounding box center [334, 88] width 108 height 18
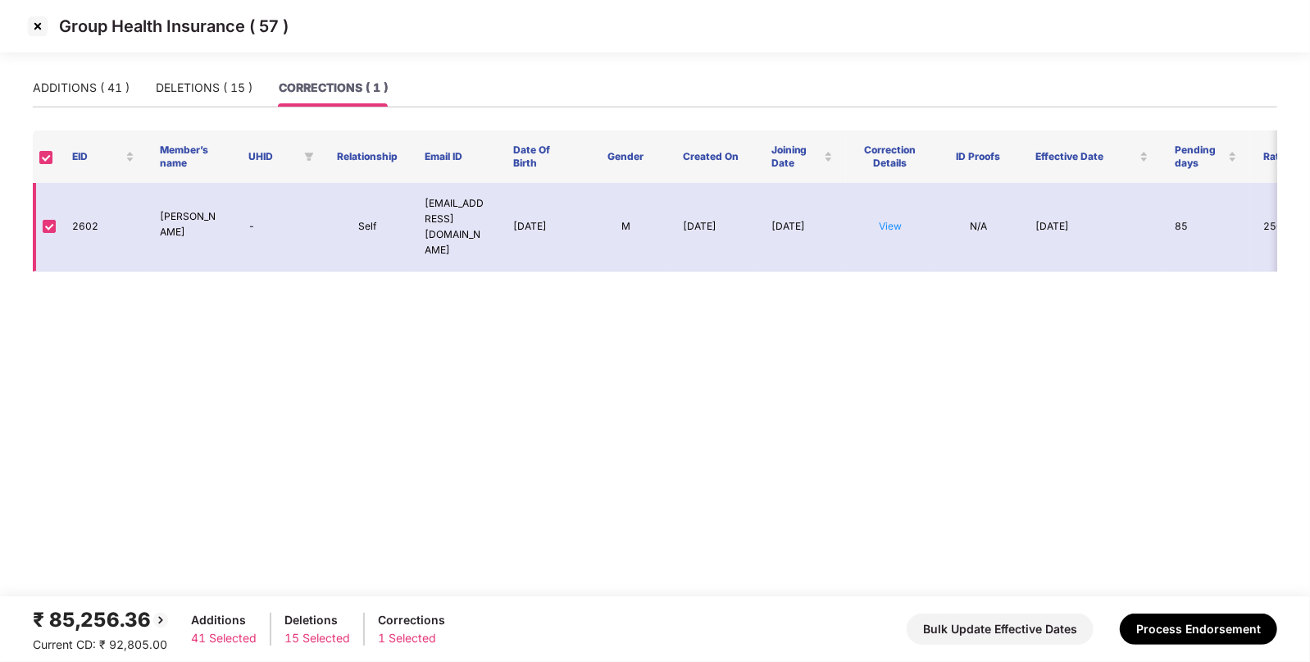
click at [891, 233] on td "View" at bounding box center [890, 227] width 89 height 89
click at [886, 229] on link "View" at bounding box center [890, 226] width 23 height 12
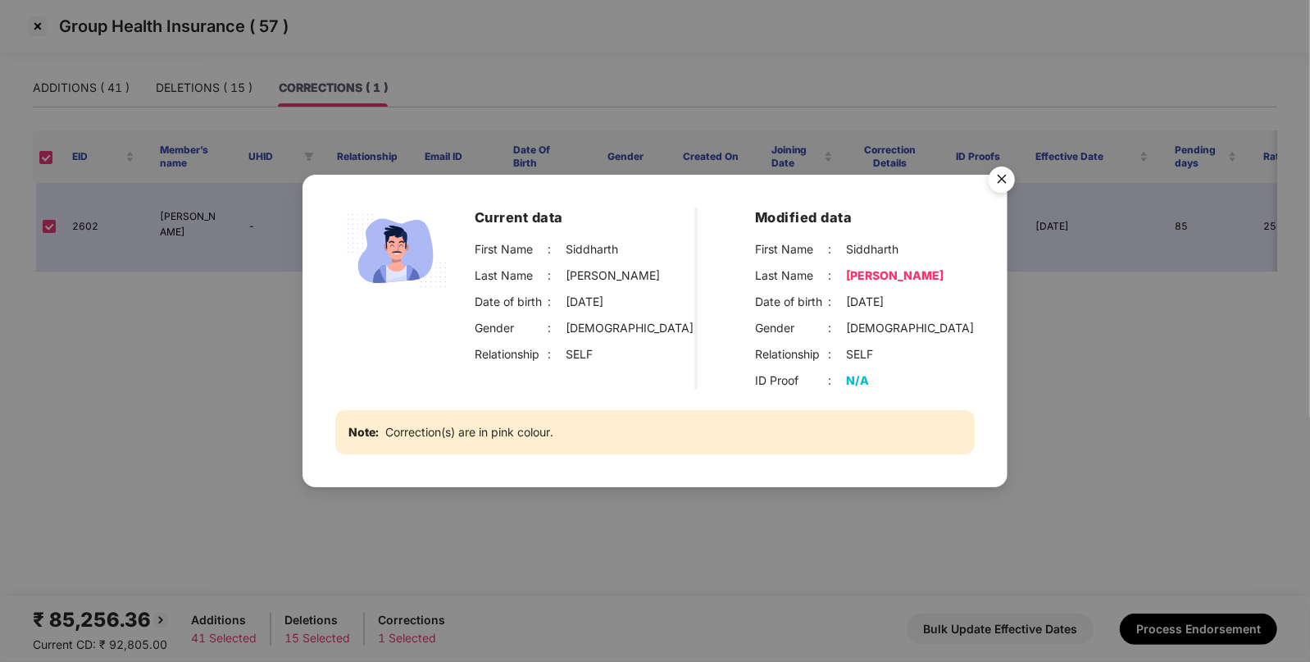
click at [1006, 180] on img "Close" at bounding box center [1002, 182] width 46 height 46
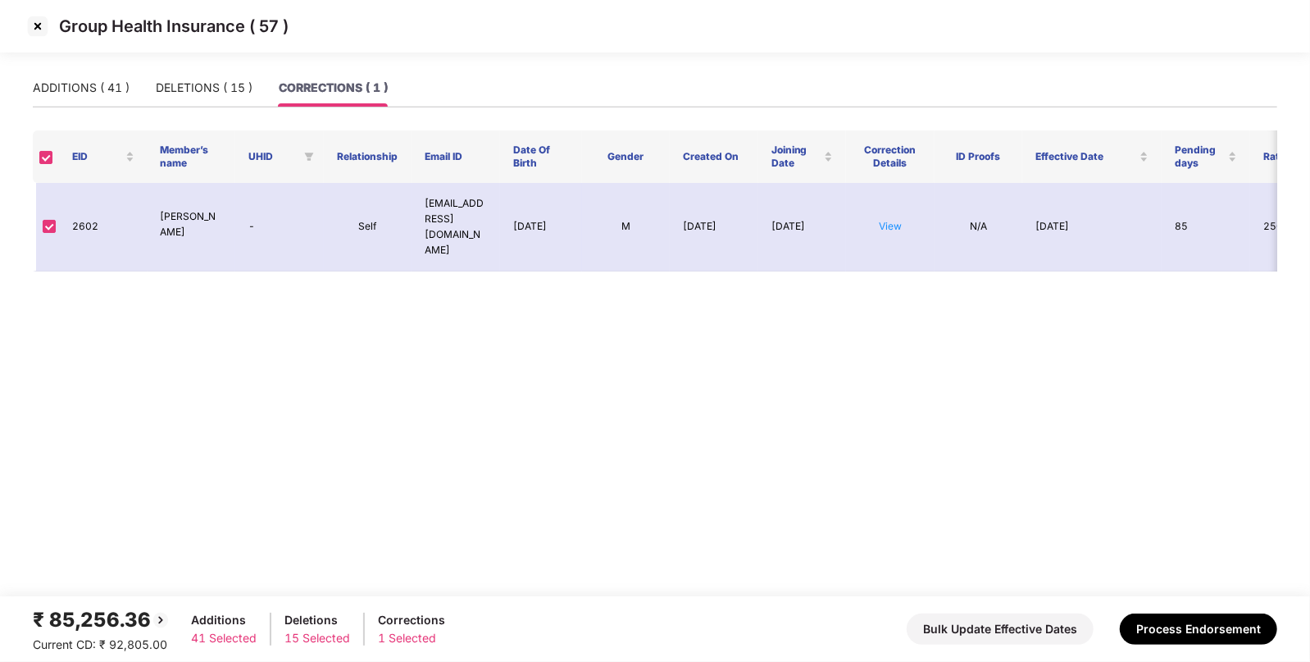
click at [41, 29] on img at bounding box center [38, 26] width 26 height 26
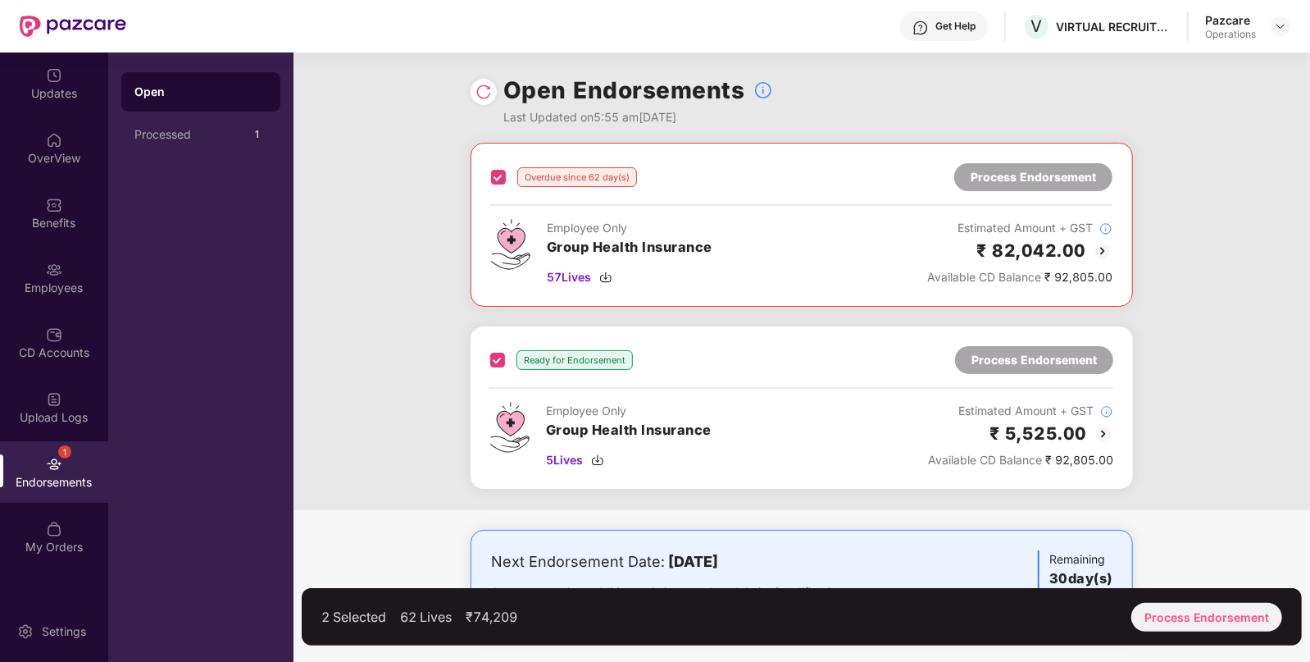
click at [1199, 635] on div "2 Selected 62 Lives ₹74,209 Process Endorsement" at bounding box center [802, 616] width 1000 height 57
click at [1201, 623] on div "Process Endorsement" at bounding box center [1206, 617] width 151 height 29
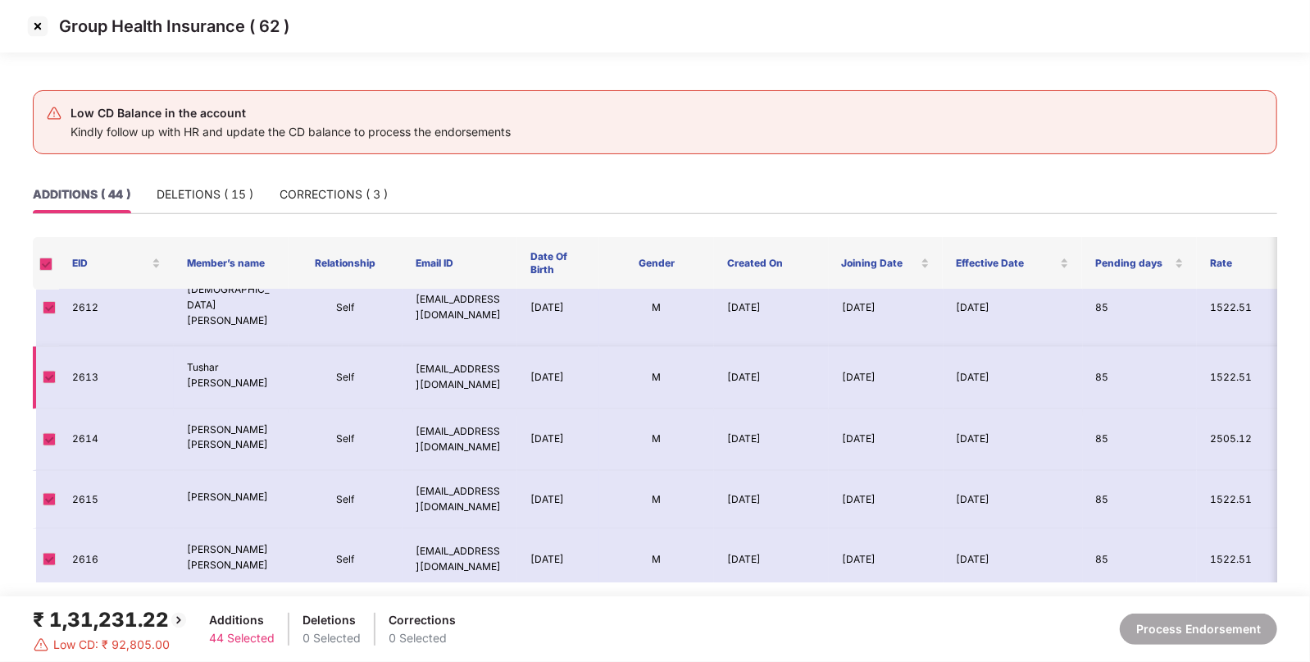
scroll to position [1487, 0]
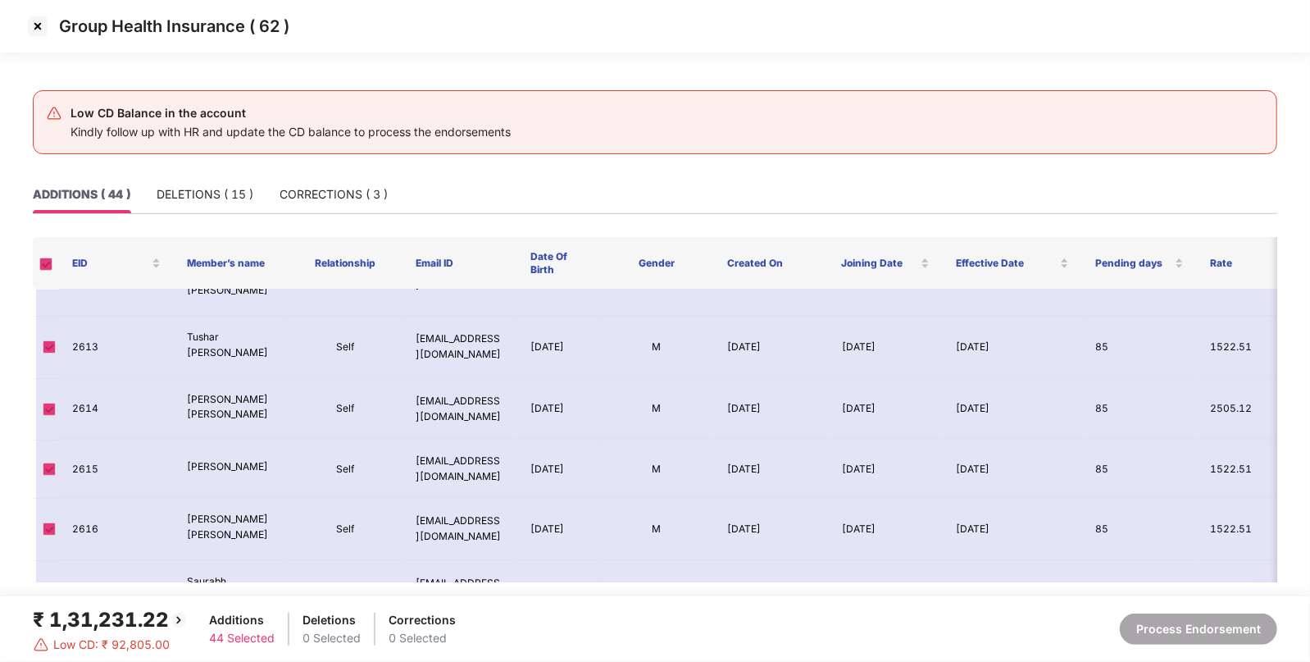
click at [40, 21] on img at bounding box center [38, 26] width 26 height 26
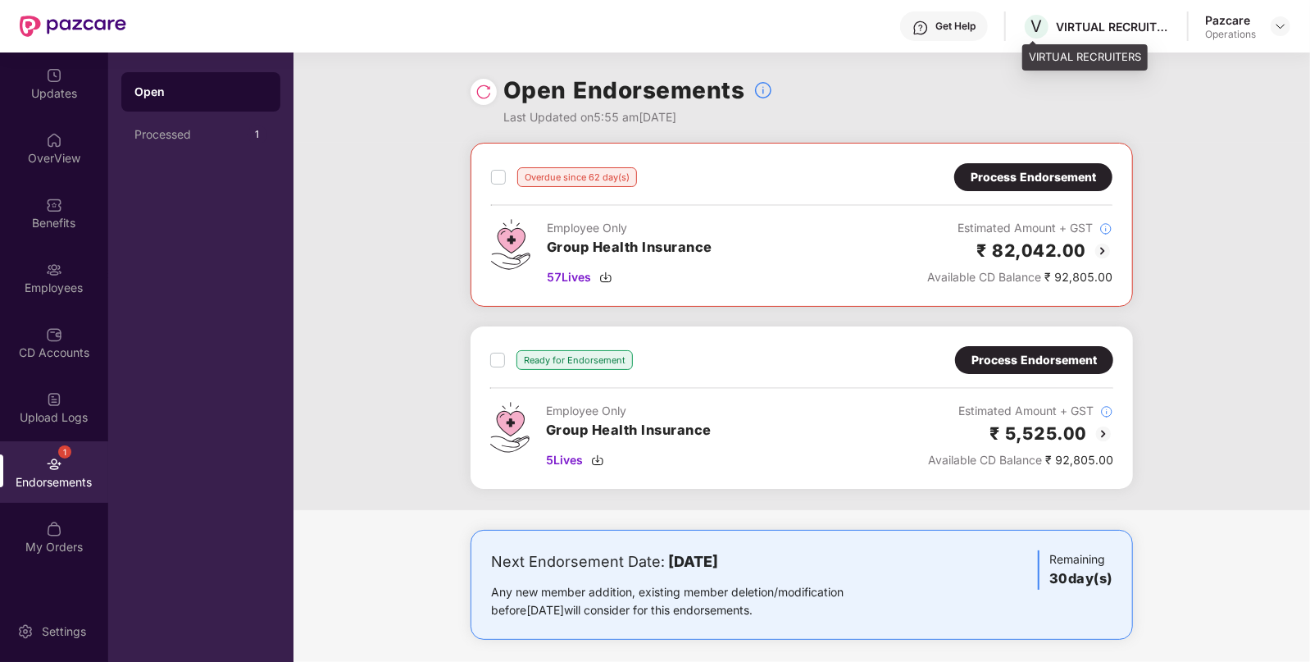
click at [1089, 21] on div "VIRTUAL RECRUITERS" at bounding box center [1113, 27] width 115 height 16
copy div "VIRTUAL"
click at [1089, 21] on div "VIRTUAL RECRUITERS" at bounding box center [1113, 27] width 115 height 16
click at [1282, 25] on img at bounding box center [1280, 26] width 13 height 13
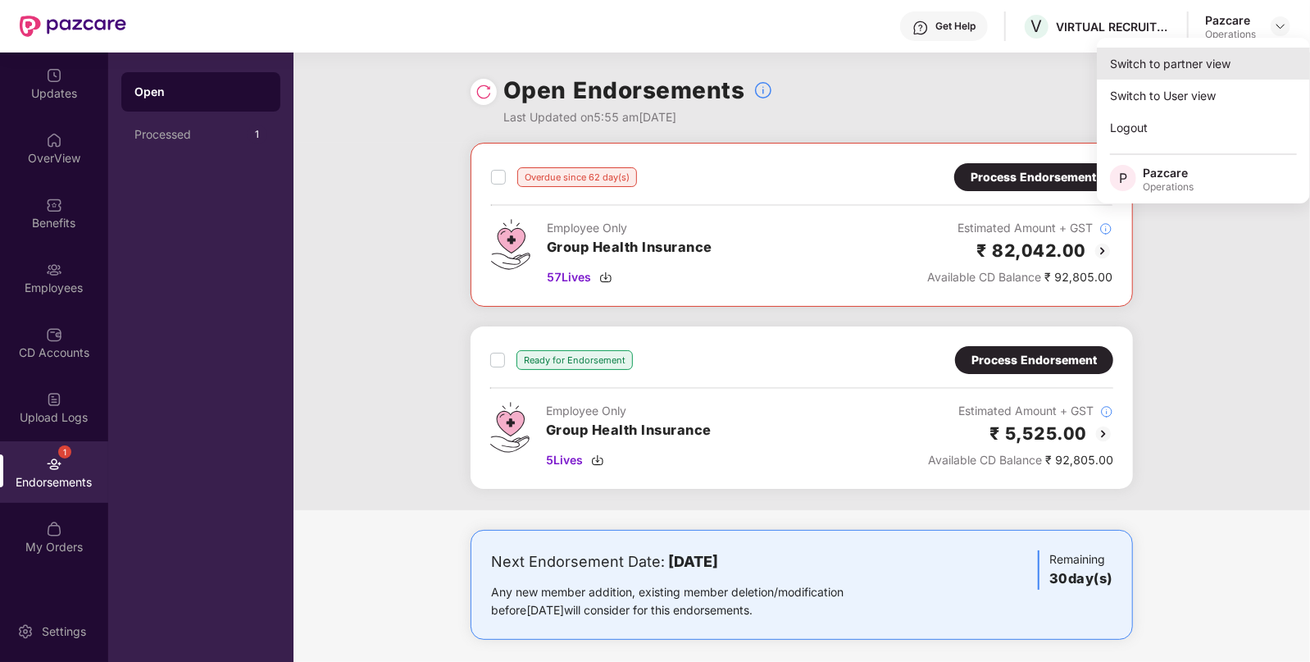
click at [1156, 70] on div "Switch to partner view" at bounding box center [1203, 64] width 213 height 32
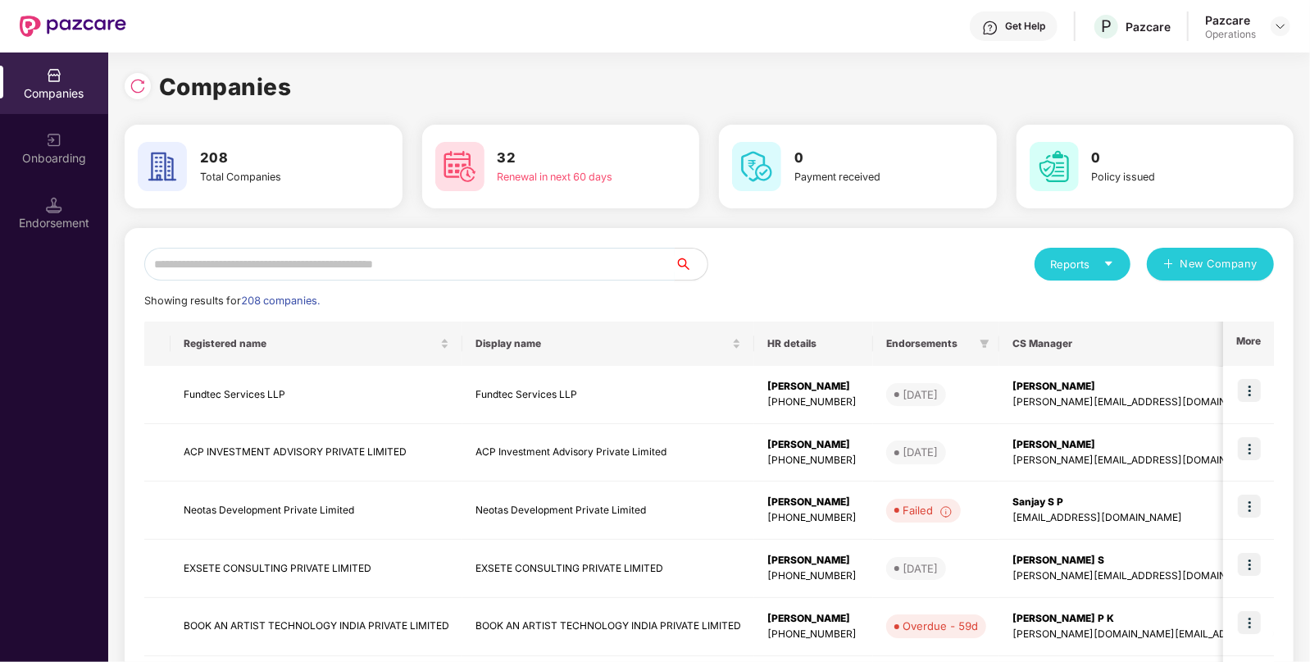
click at [635, 271] on input "text" at bounding box center [409, 264] width 530 height 33
paste input "*******"
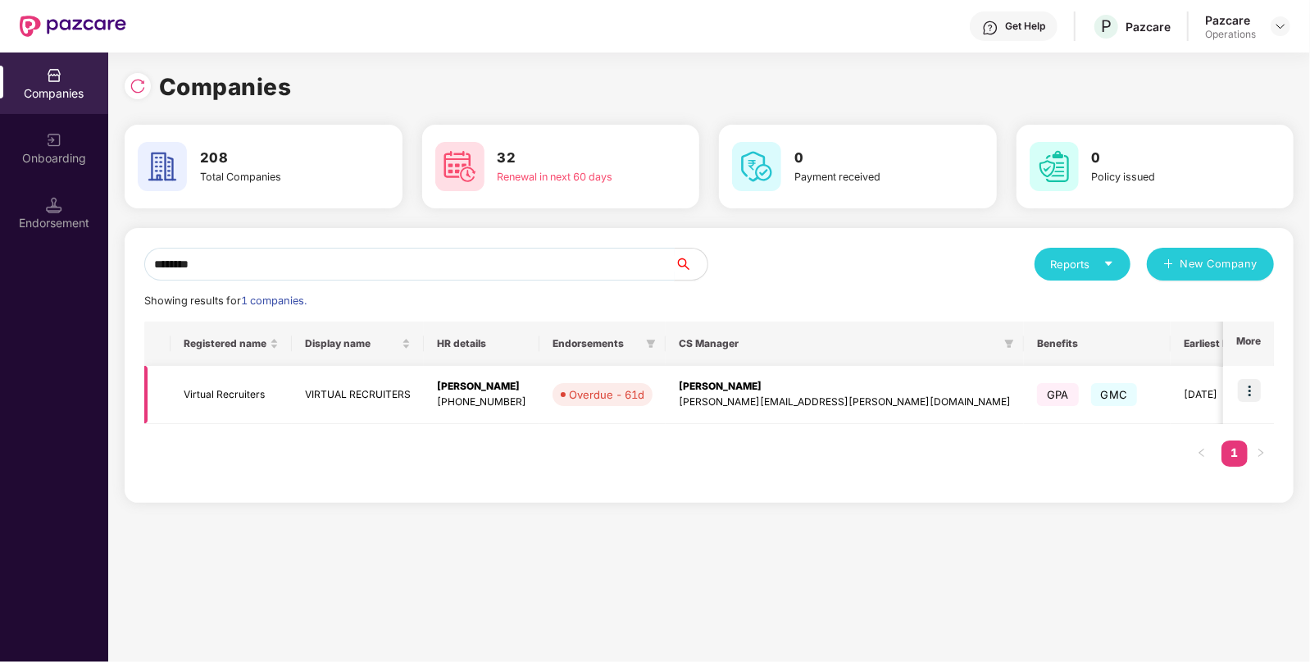
type input "*******"
click at [244, 393] on td "Virtual Recruiters" at bounding box center [231, 395] width 121 height 58
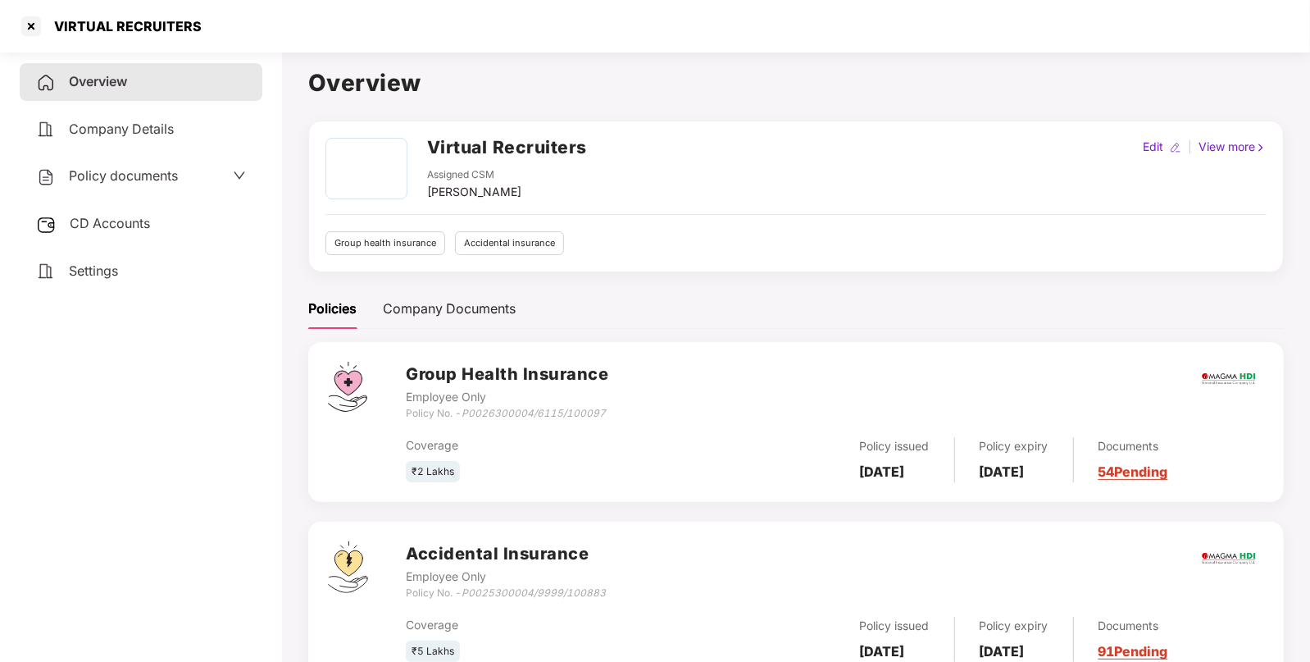
click at [148, 219] on span "CD Accounts" at bounding box center [110, 223] width 80 height 16
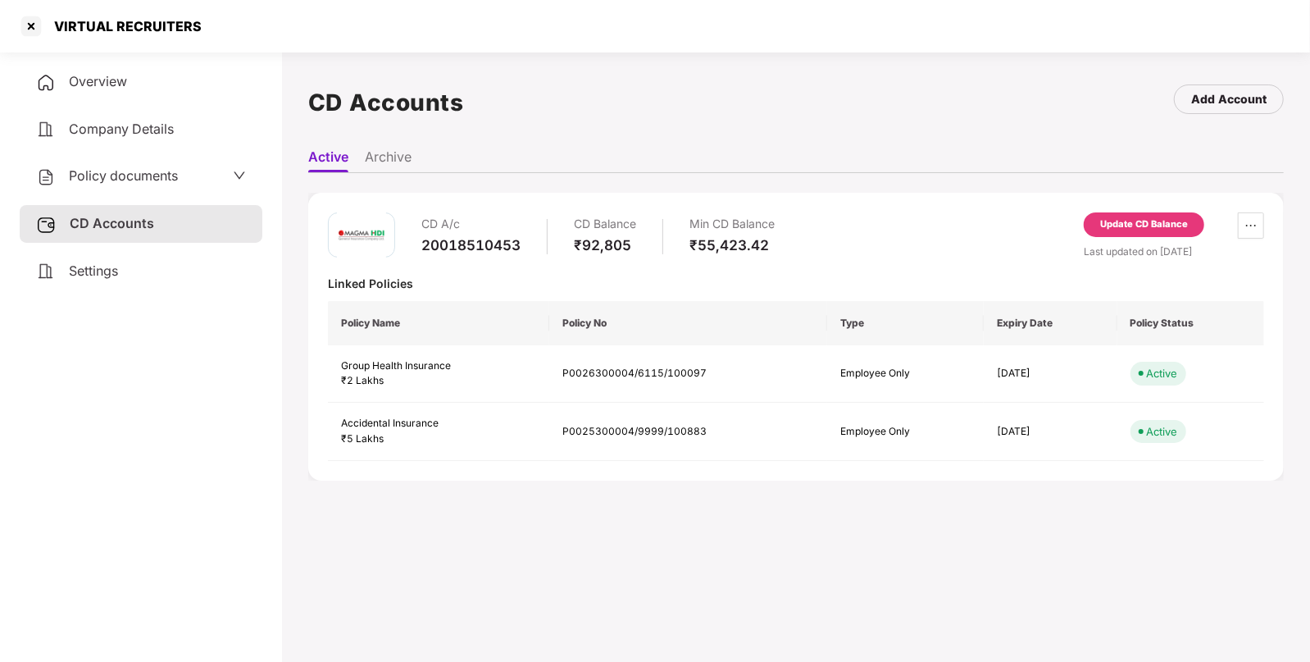
click at [1150, 221] on div "Update CD Balance" at bounding box center [1144, 224] width 88 height 15
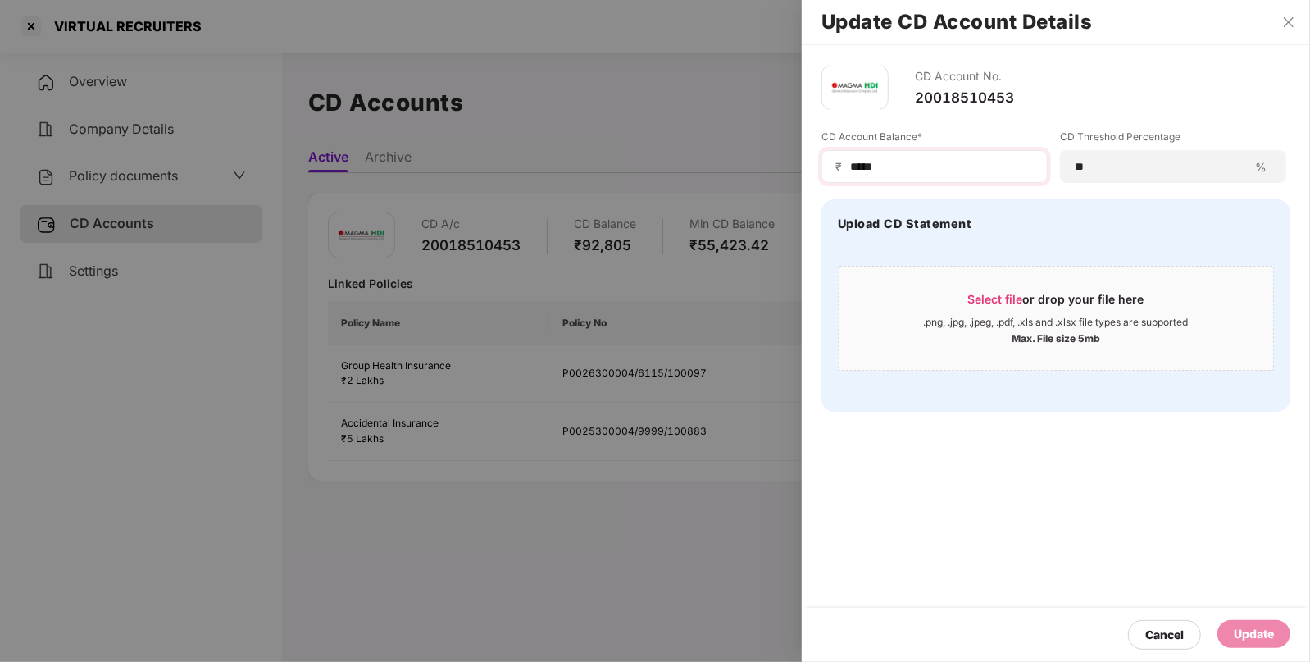
click at [971, 179] on div "₹ *****" at bounding box center [934, 166] width 226 height 33
click at [971, 177] on div "₹ *****" at bounding box center [934, 166] width 226 height 33
click at [992, 161] on input "*****" at bounding box center [940, 166] width 185 height 17
type input "******"
click at [1273, 626] on div "Update" at bounding box center [1254, 634] width 40 height 18
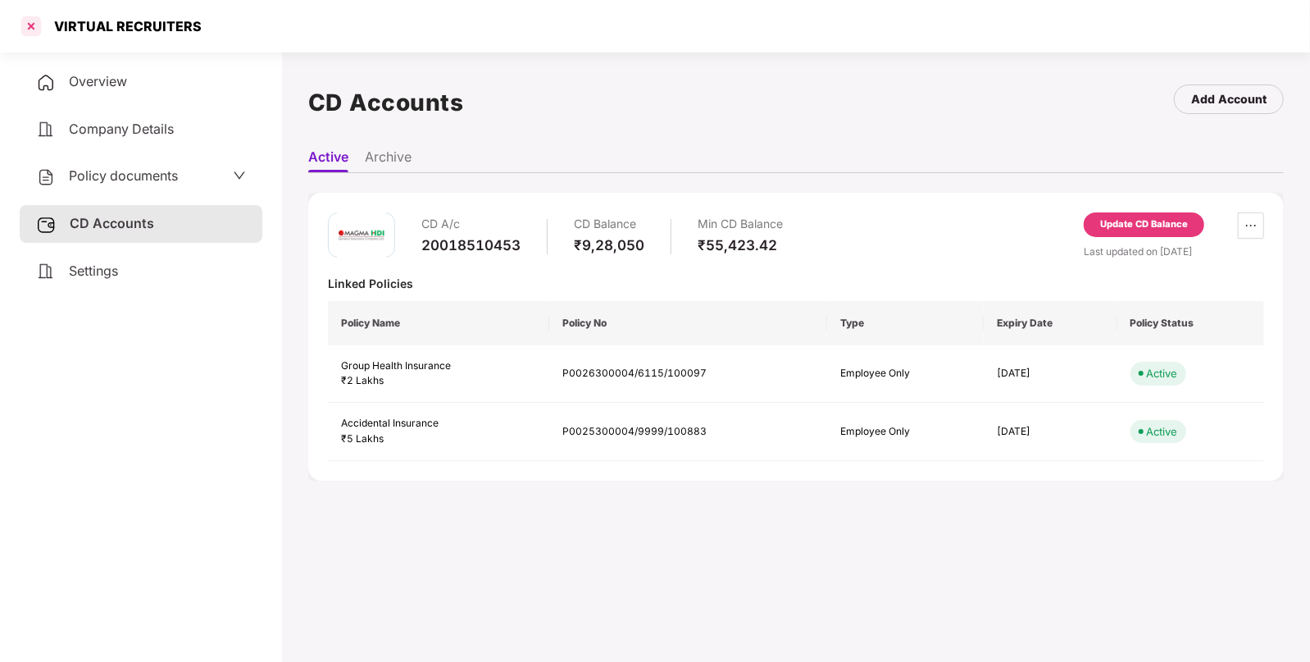
click at [35, 30] on div at bounding box center [31, 26] width 26 height 26
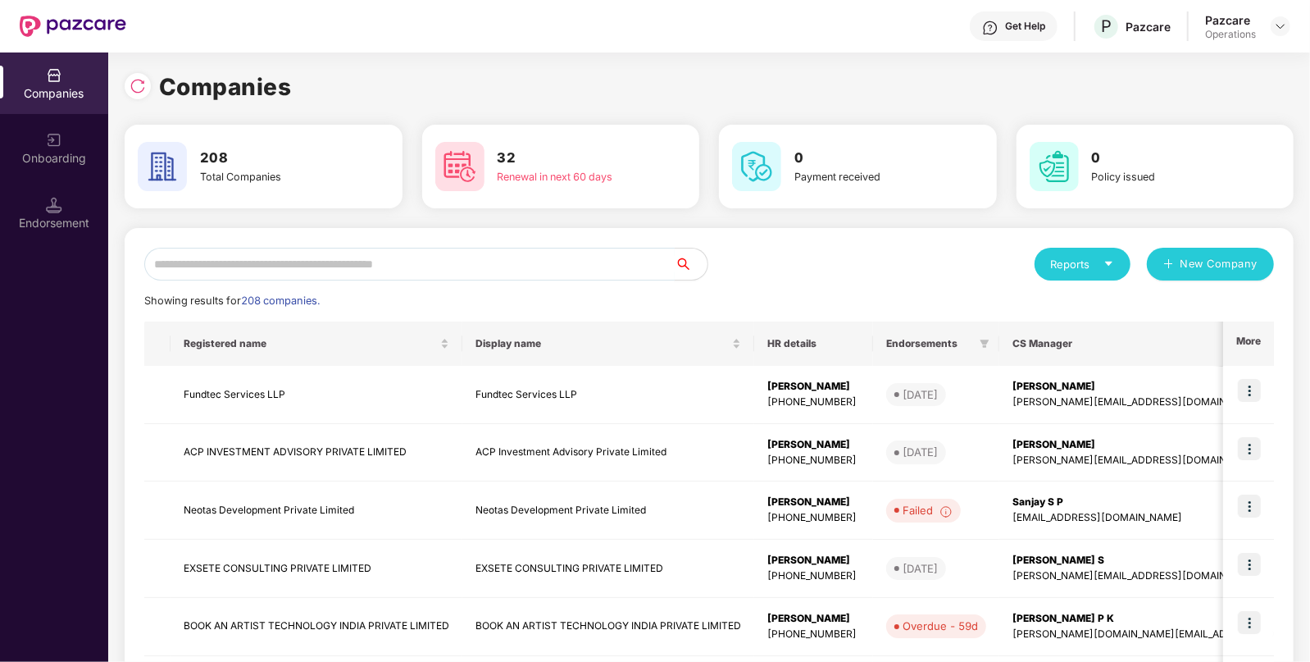
click at [371, 262] on input "text" at bounding box center [409, 264] width 530 height 33
paste input "*******"
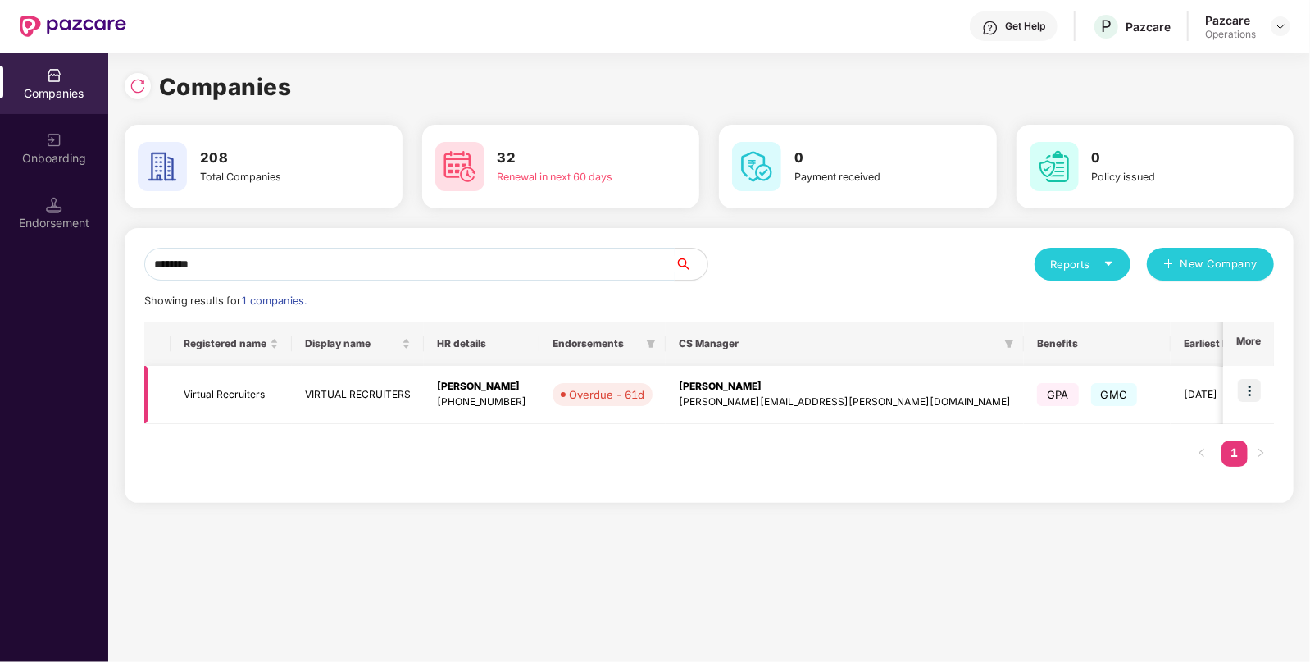
type input "*******"
click at [1250, 387] on img at bounding box center [1249, 390] width 23 height 23
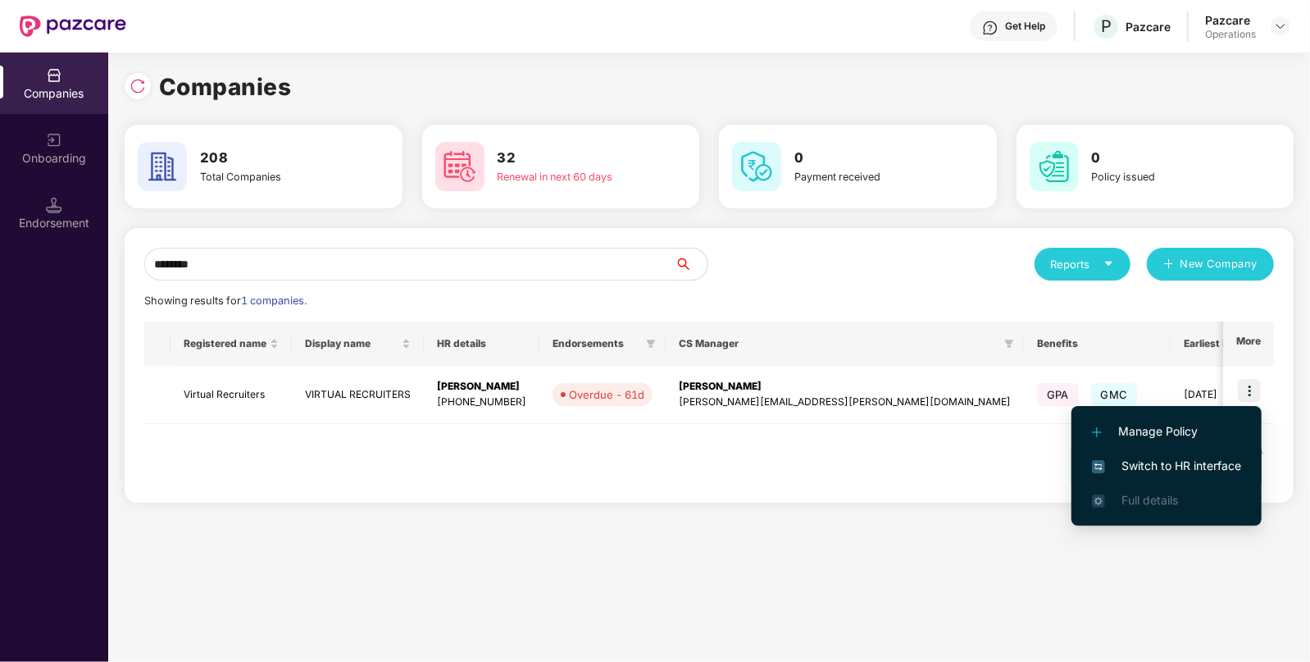
click at [1179, 459] on span "Switch to HR interface" at bounding box center [1166, 466] width 149 height 18
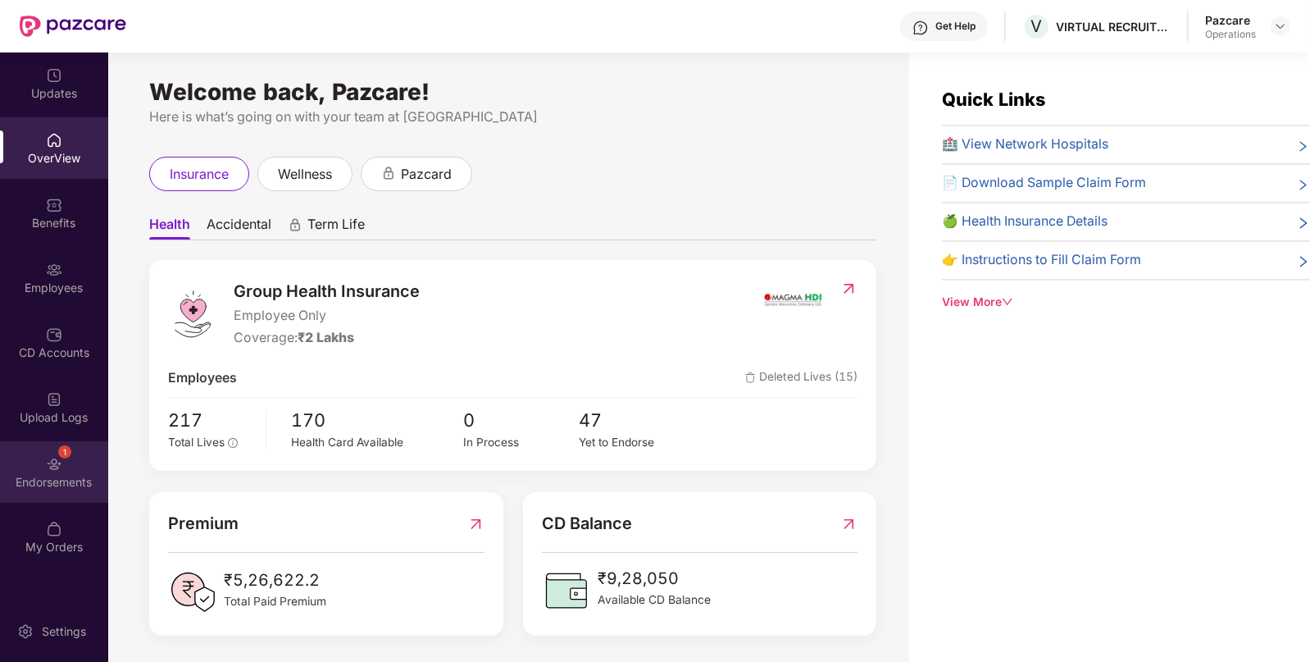
click at [80, 455] on div "1 Endorsements" at bounding box center [54, 471] width 108 height 61
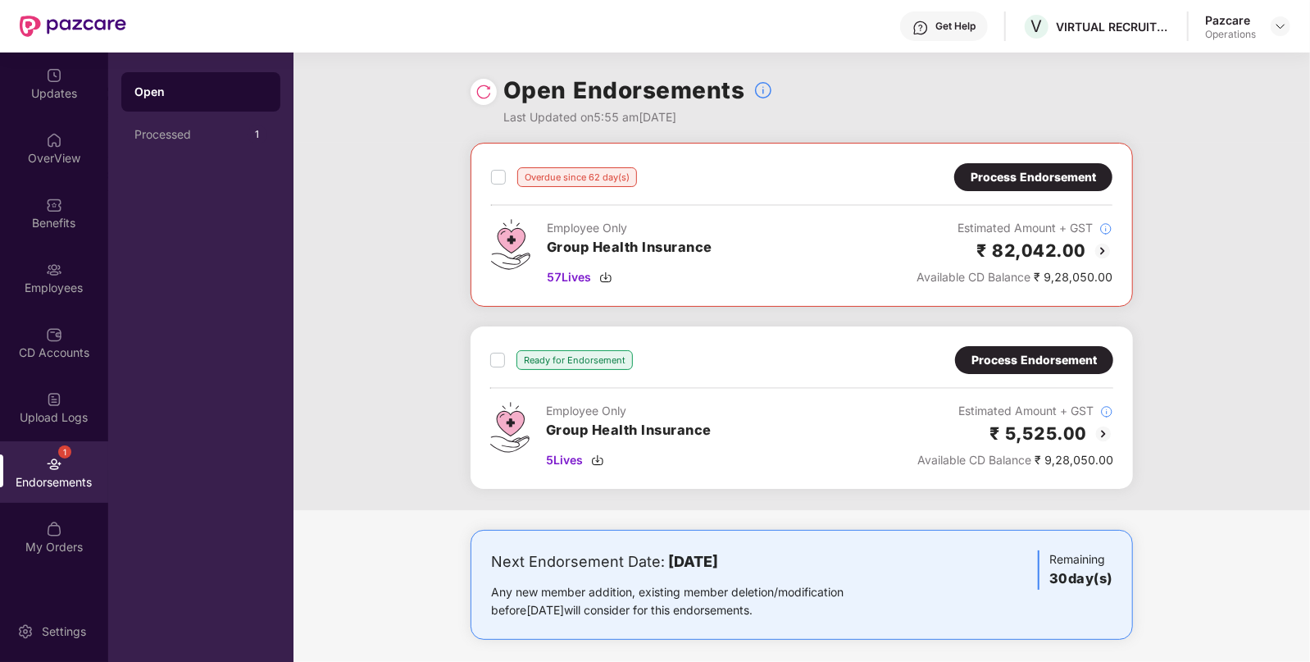
click at [495, 167] on label at bounding box center [498, 177] width 15 height 20
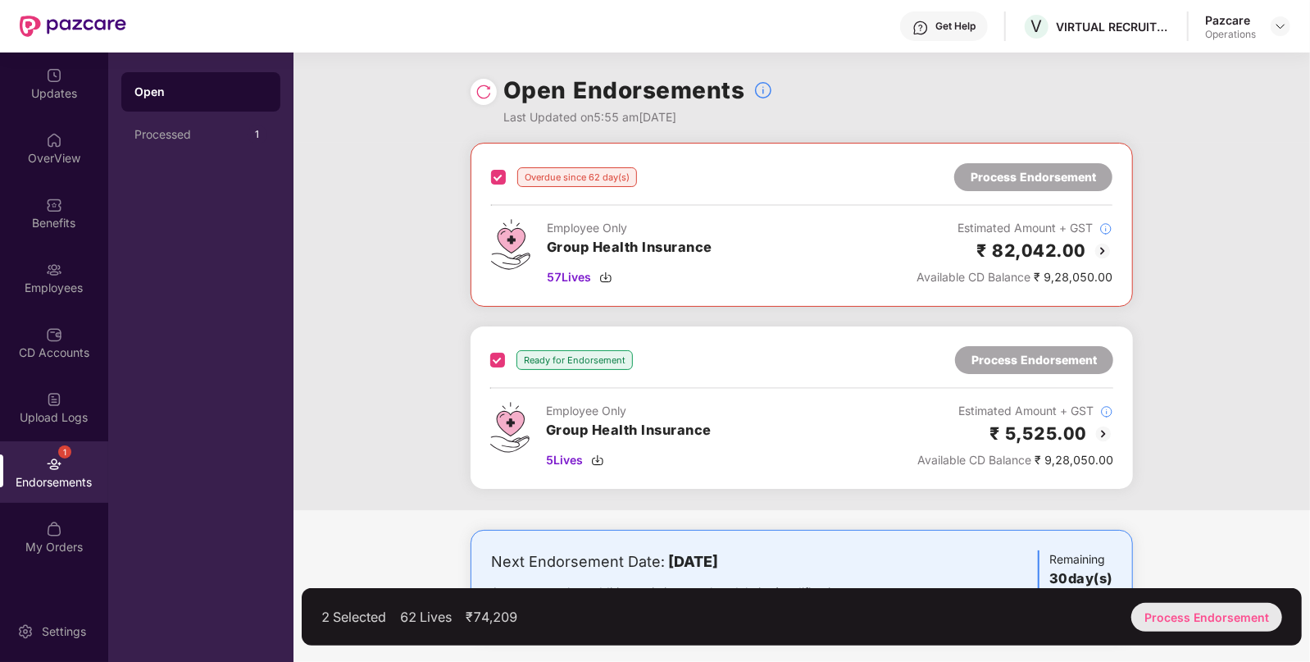
click at [1197, 614] on div "Process Endorsement" at bounding box center [1206, 617] width 151 height 29
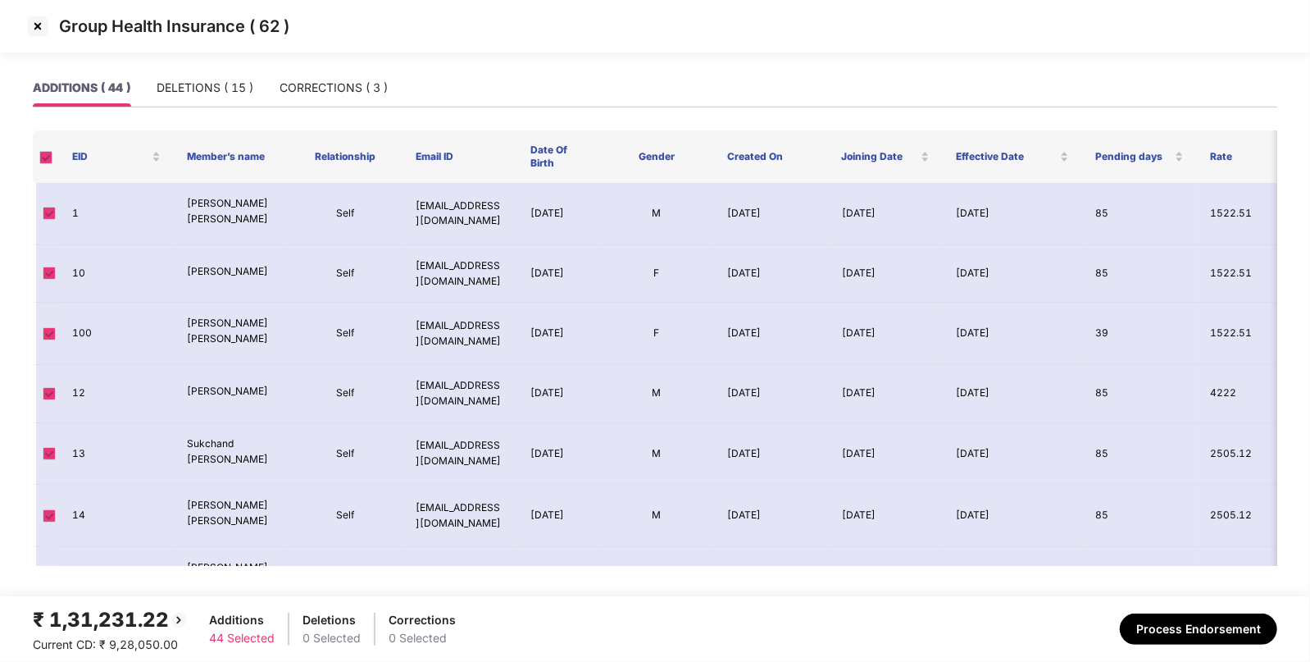
click at [259, 77] on div "ADDITIONS ( 44 ) DELETIONS ( 15 ) CORRECTIONS ( 3 )" at bounding box center [210, 88] width 355 height 38
drag, startPoint x: 229, startPoint y: 87, endPoint x: 284, endPoint y: 79, distance: 56.3
click at [228, 86] on div "DELETIONS ( 15 )" at bounding box center [205, 88] width 97 height 18
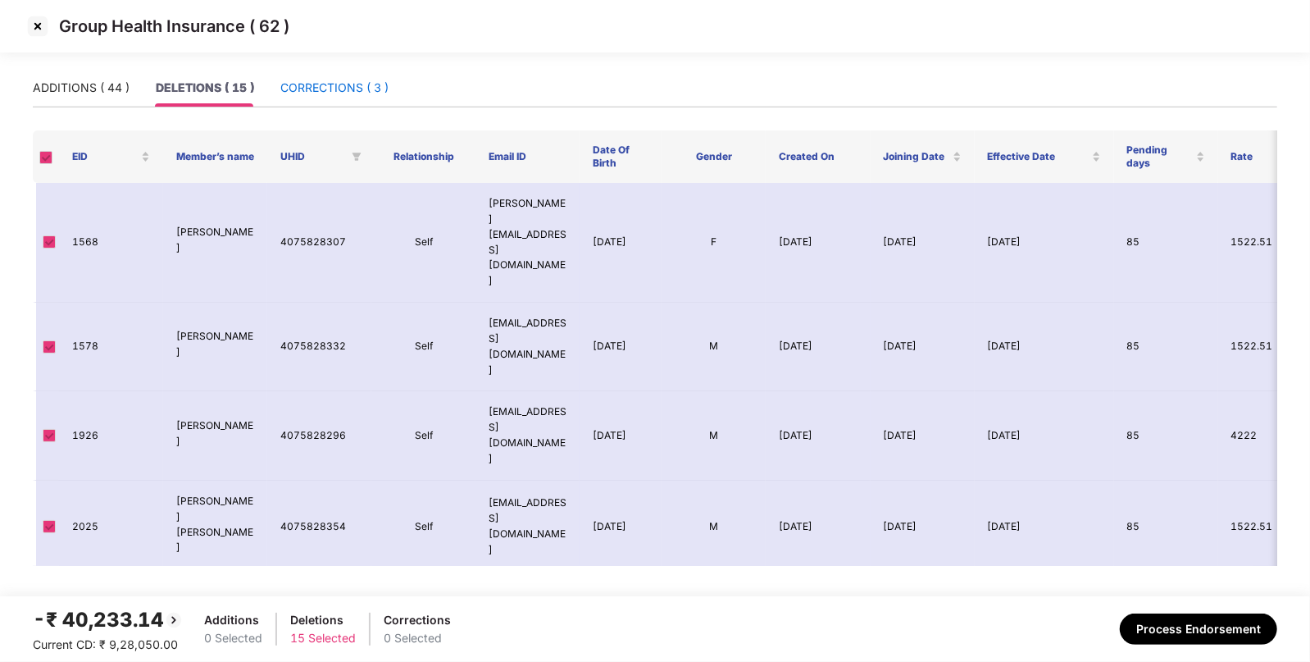
click at [325, 90] on div "CORRECTIONS ( 3 )" at bounding box center [334, 88] width 108 height 18
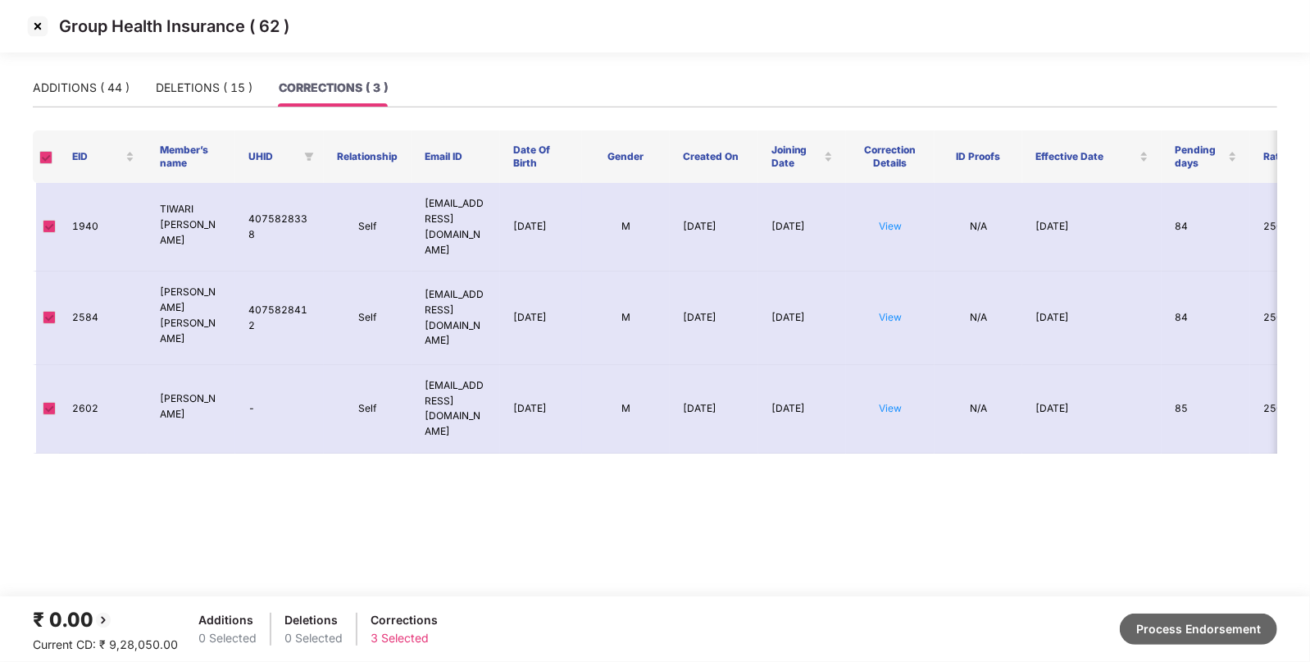
click at [1174, 637] on button "Process Endorsement" at bounding box center [1198, 628] width 157 height 31
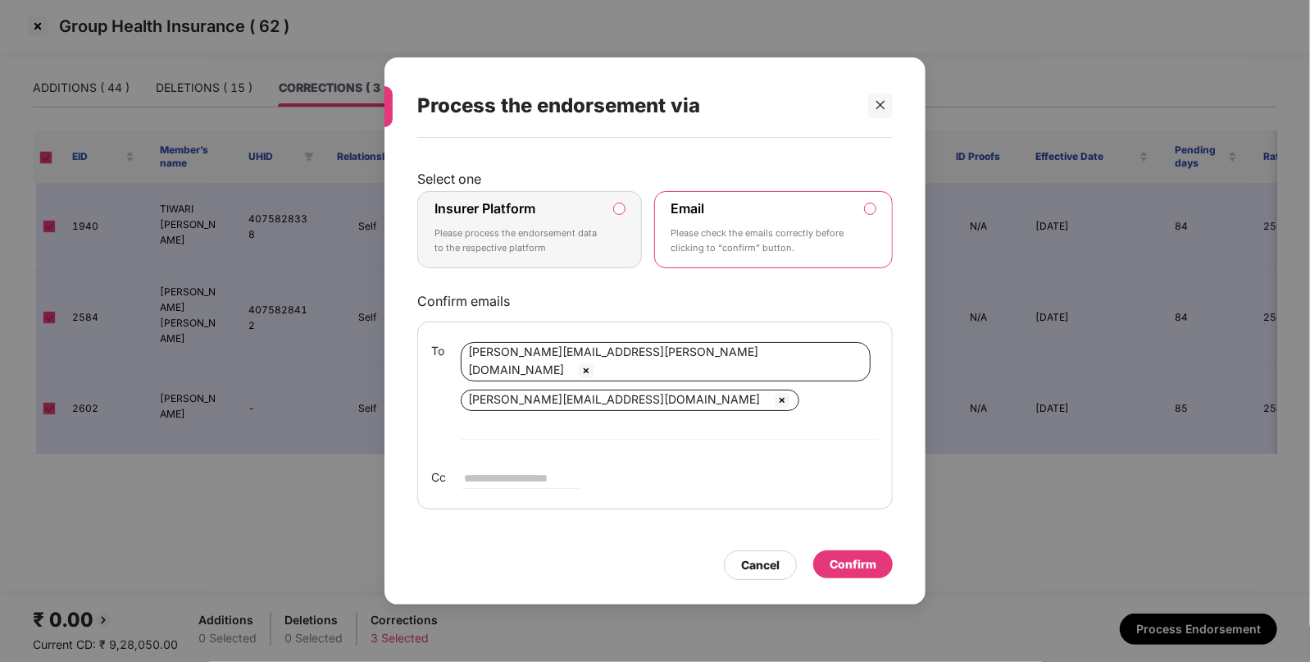
click at [632, 261] on label "Insurer Platform Please process the endorsement data to the respective platform" at bounding box center [529, 229] width 225 height 77
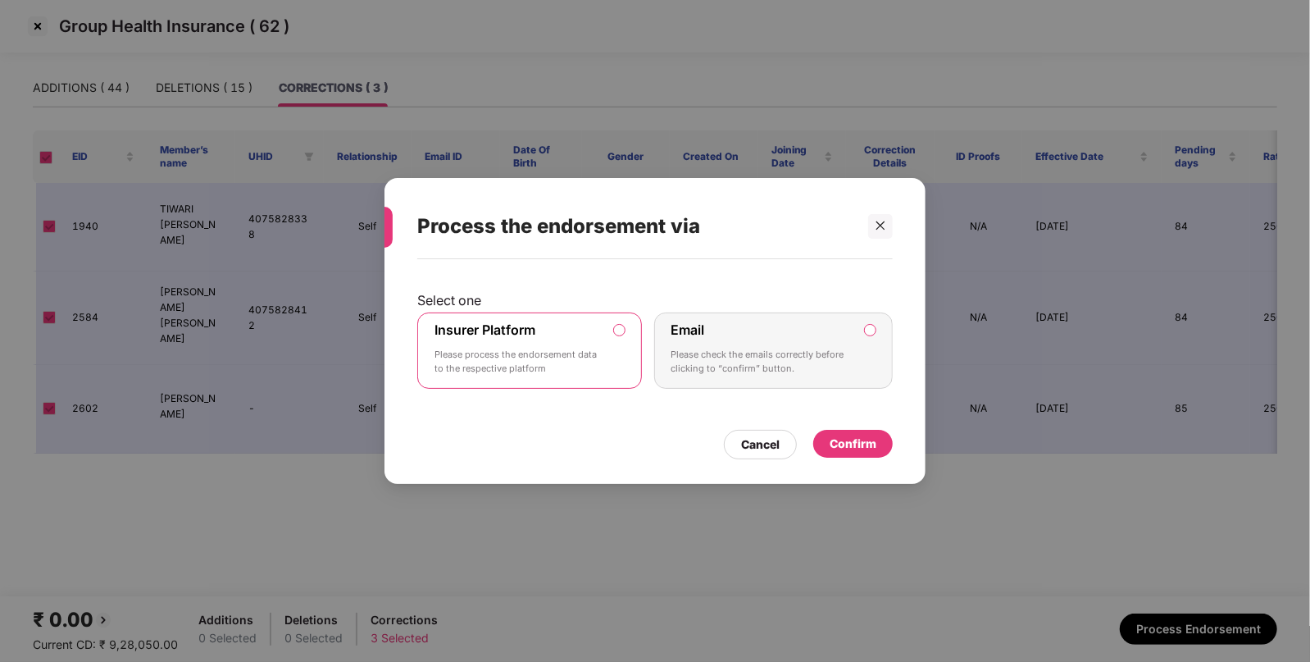
click at [857, 439] on div "Confirm" at bounding box center [853, 443] width 47 height 18
